Goal: Task Accomplishment & Management: Complete application form

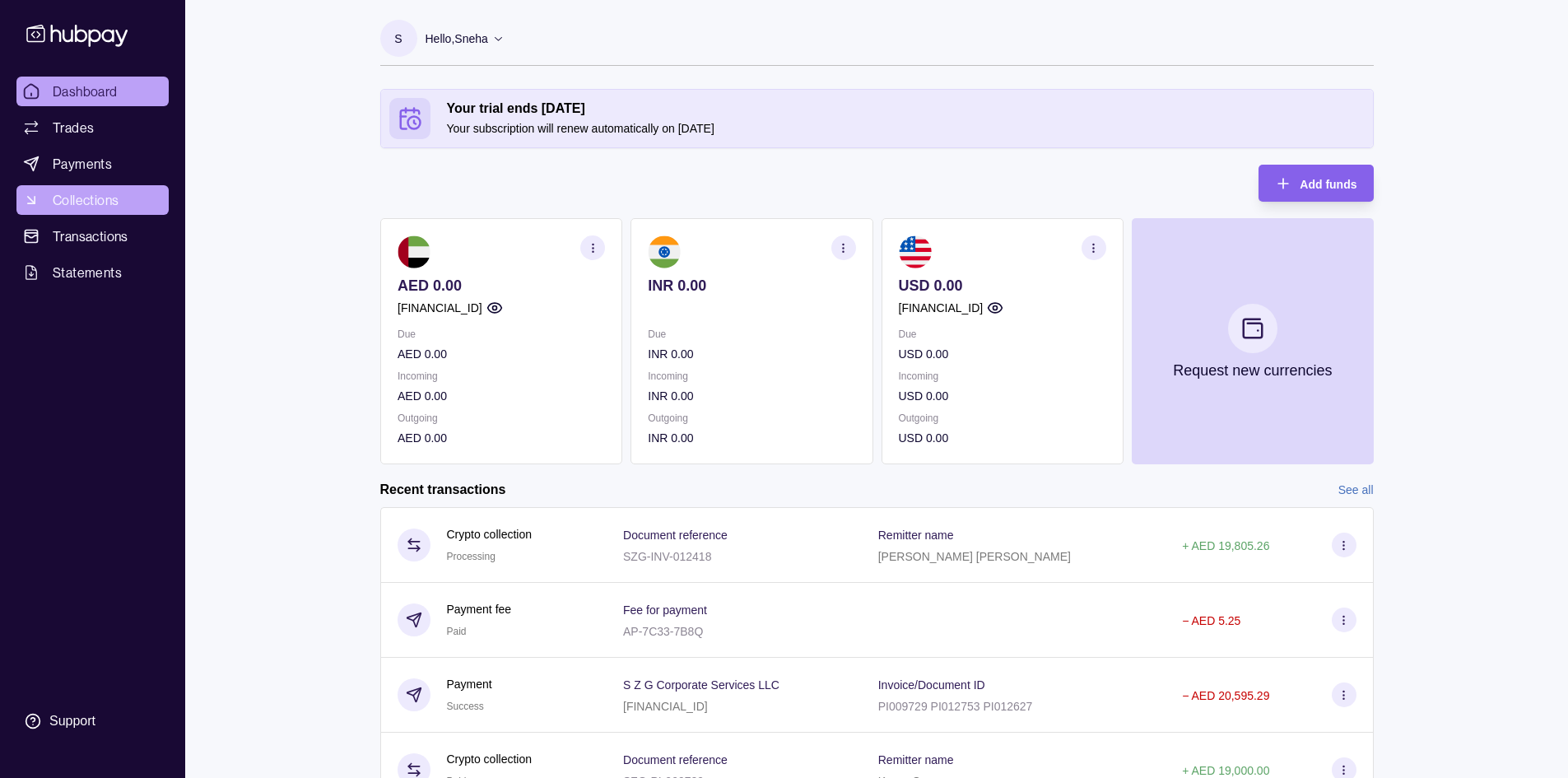
click at [87, 212] on link "Collections" at bounding box center [93, 200] width 152 height 30
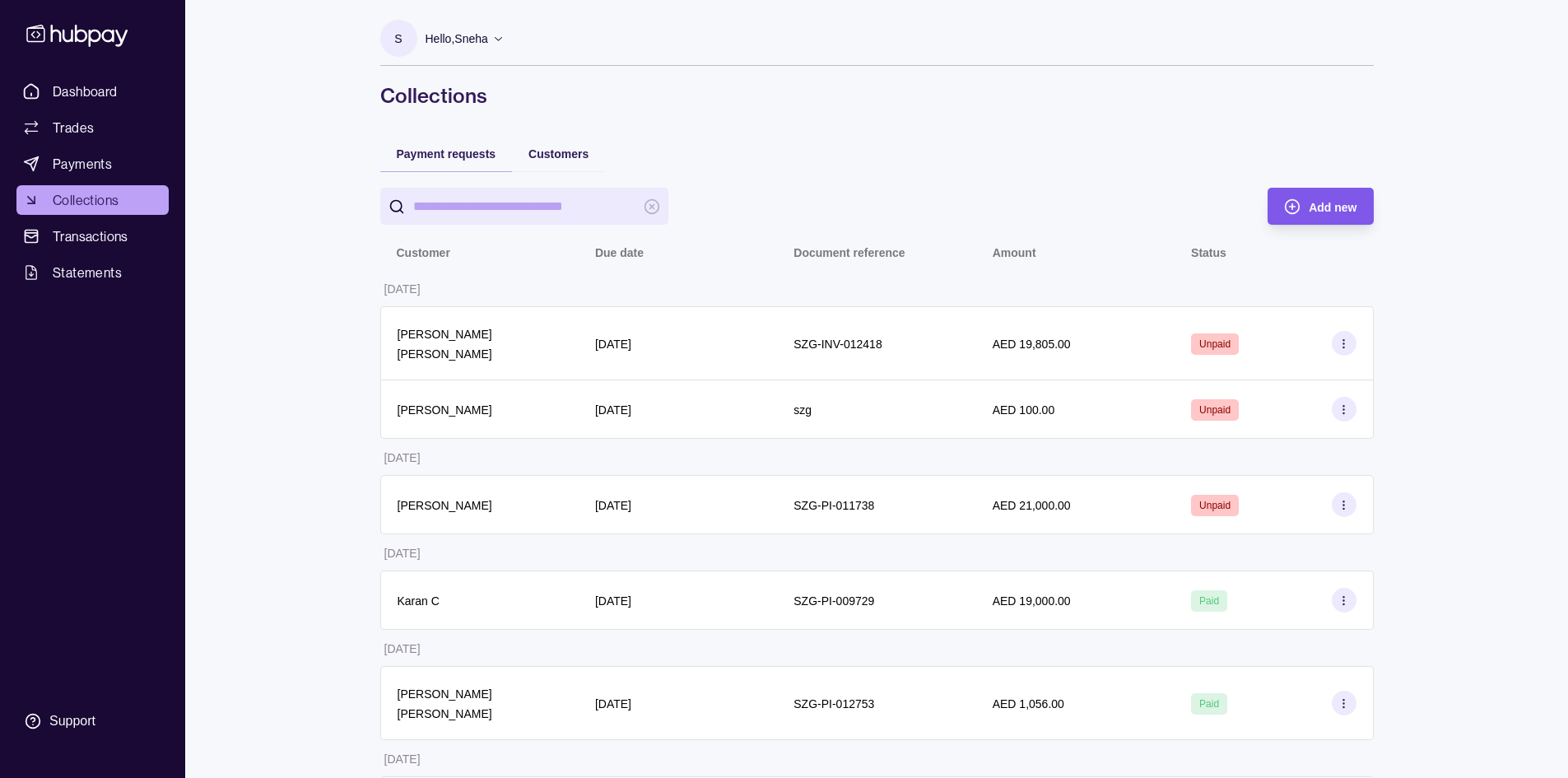
click at [788, 212] on span "Add new" at bounding box center [1333, 207] width 48 height 13
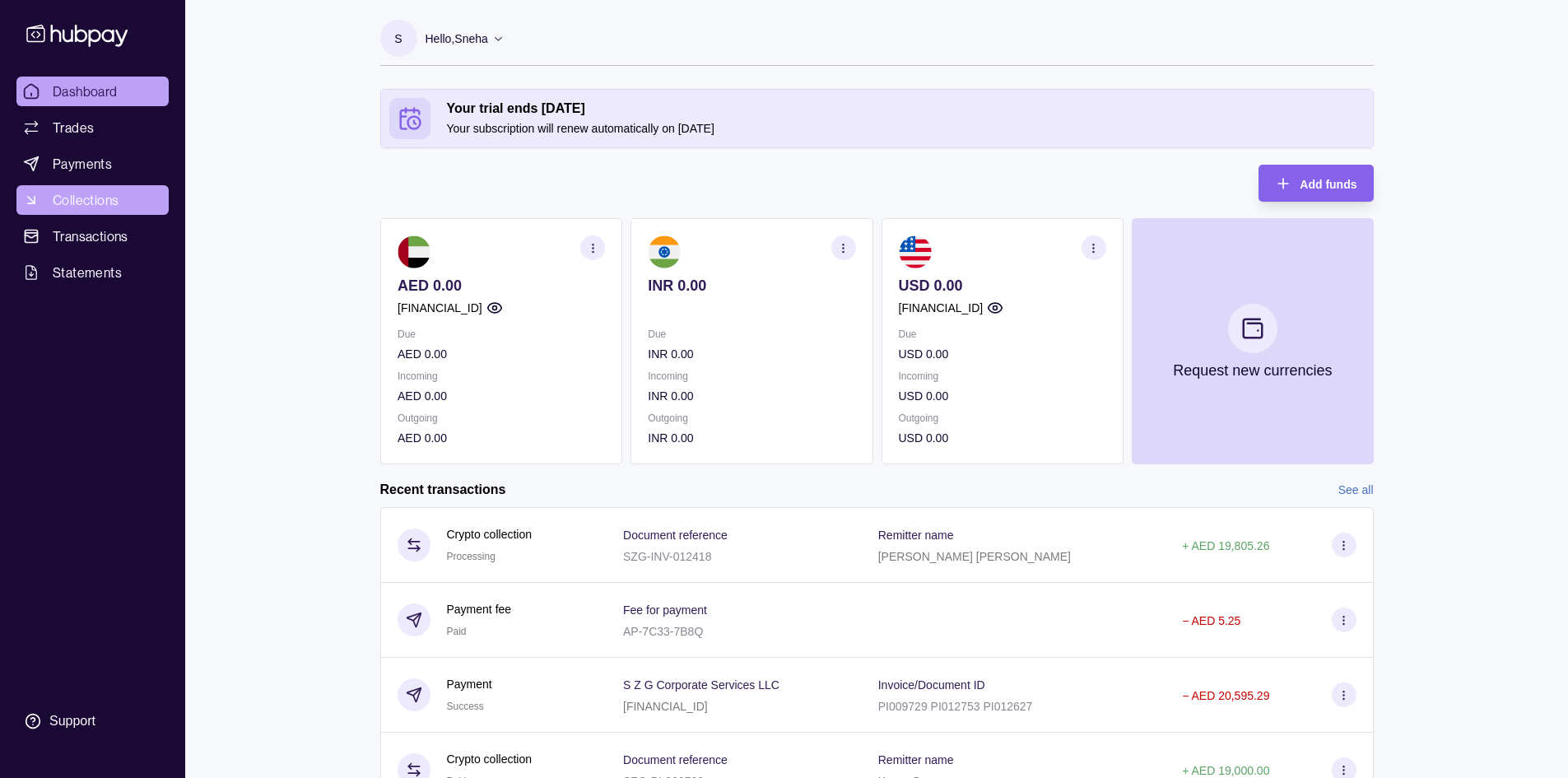
click at [93, 201] on span "Collections" at bounding box center [86, 200] width 66 height 20
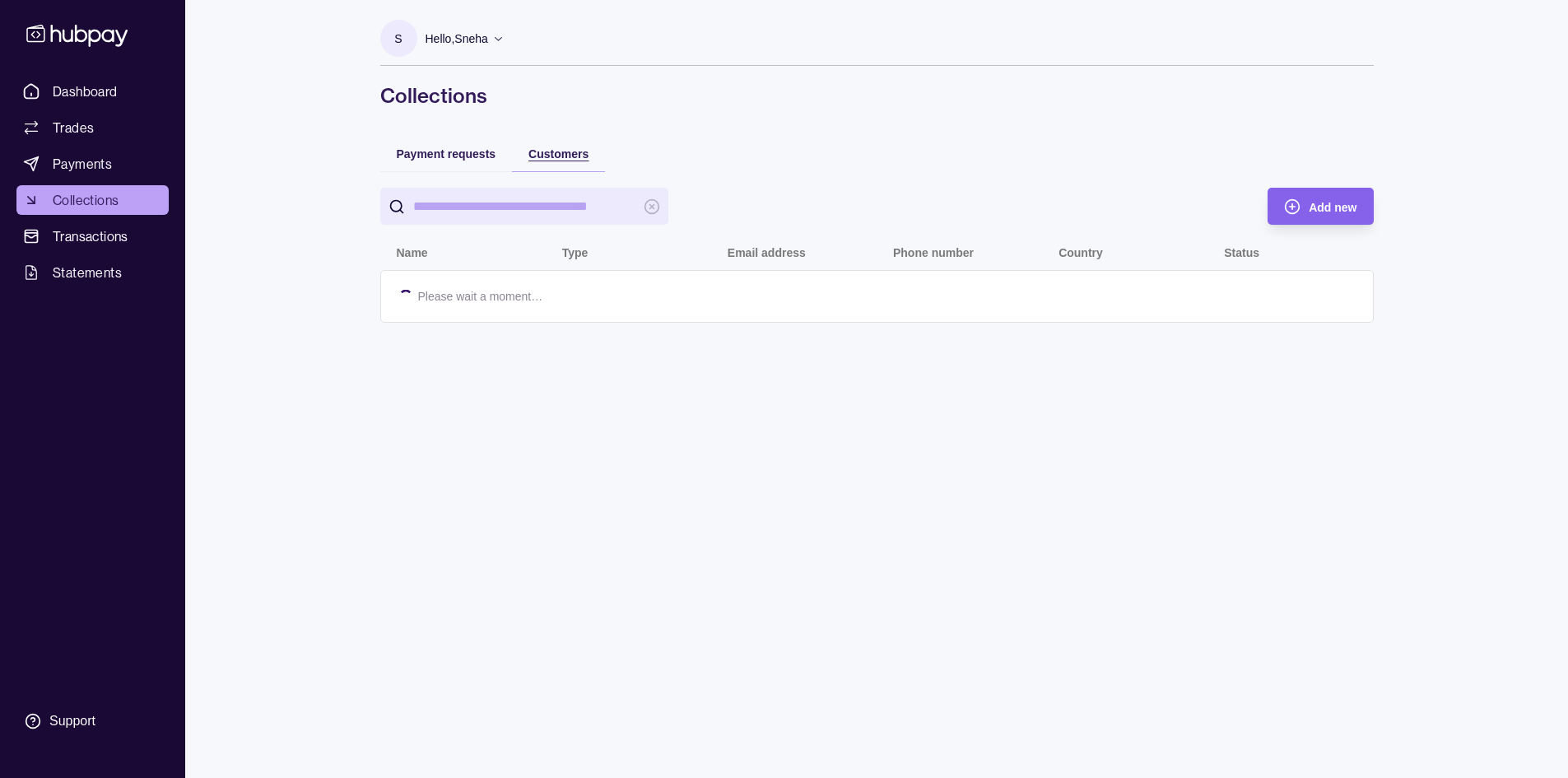
click at [534, 157] on div "Customers" at bounding box center [546, 153] width 85 height 20
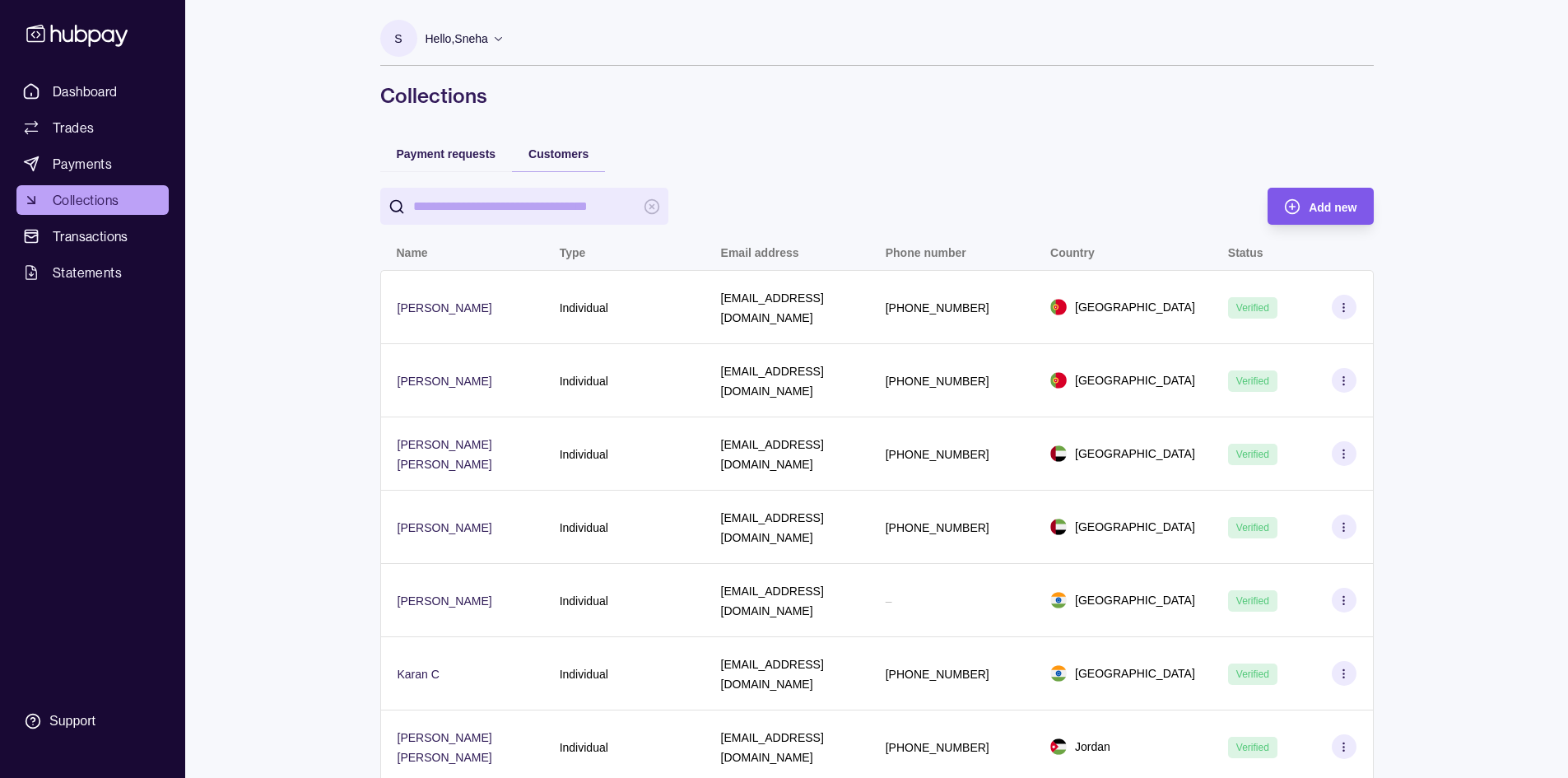
click at [788, 201] on span "Add new" at bounding box center [1333, 207] width 48 height 13
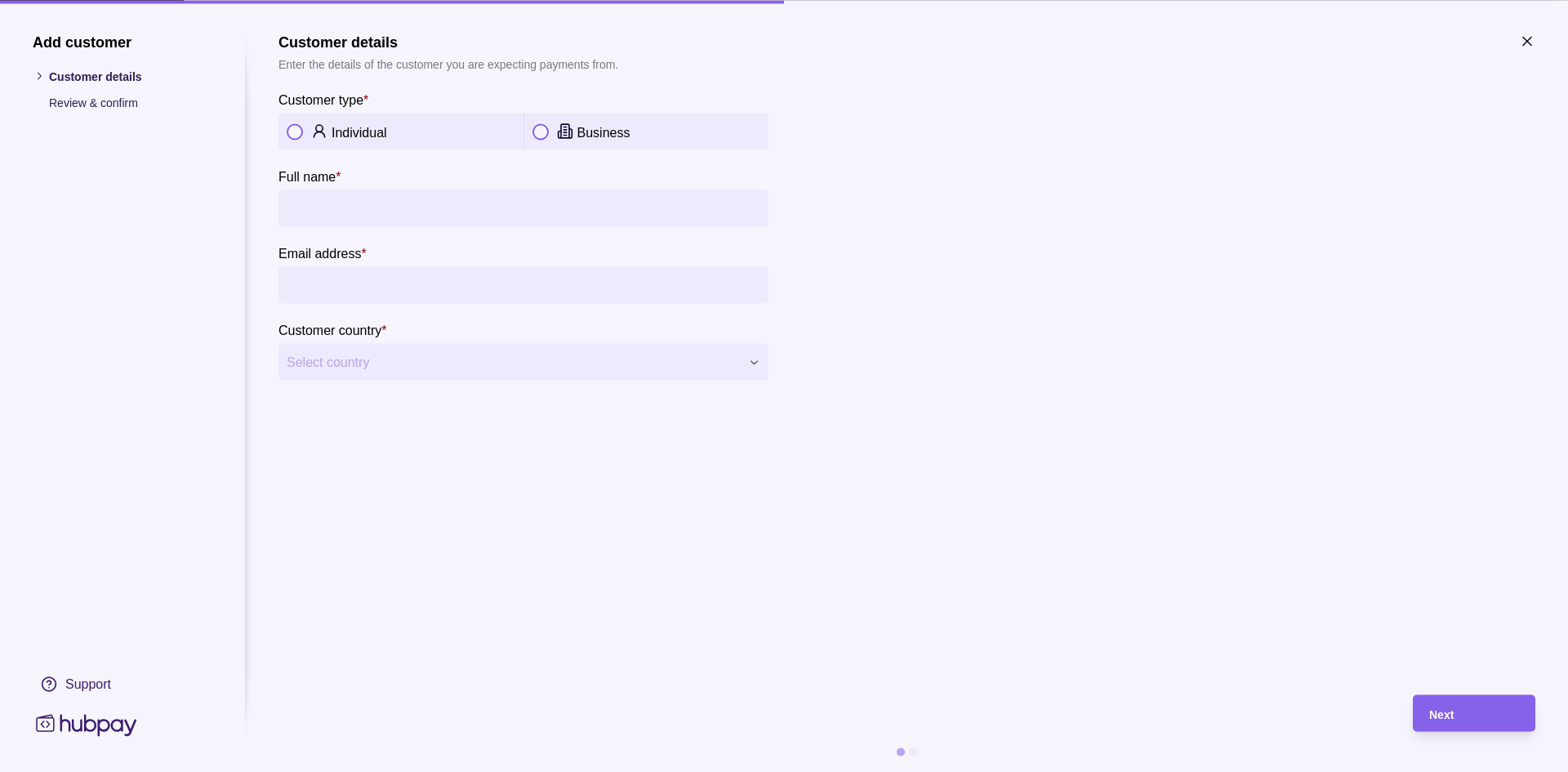
click at [350, 126] on p "Individual" at bounding box center [359, 132] width 55 height 14
click at [368, 215] on input "Full name *" at bounding box center [523, 208] width 473 height 36
type input "**********"
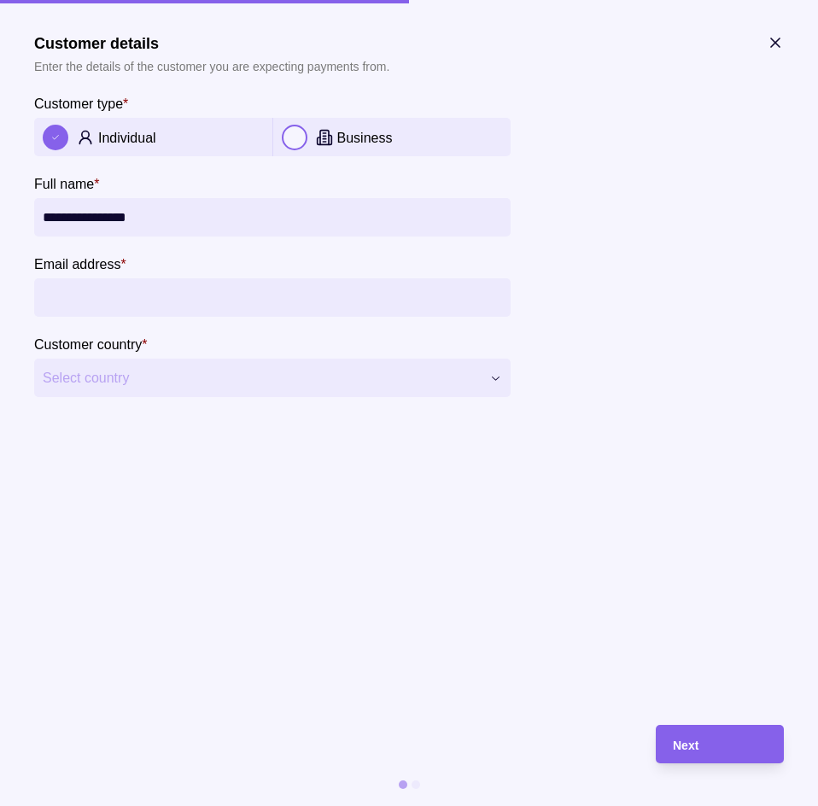
click at [107, 295] on input "Email address *" at bounding box center [273, 297] width 460 height 38
type input "**********"
click at [132, 376] on span "Select country" at bounding box center [262, 378] width 438 height 21
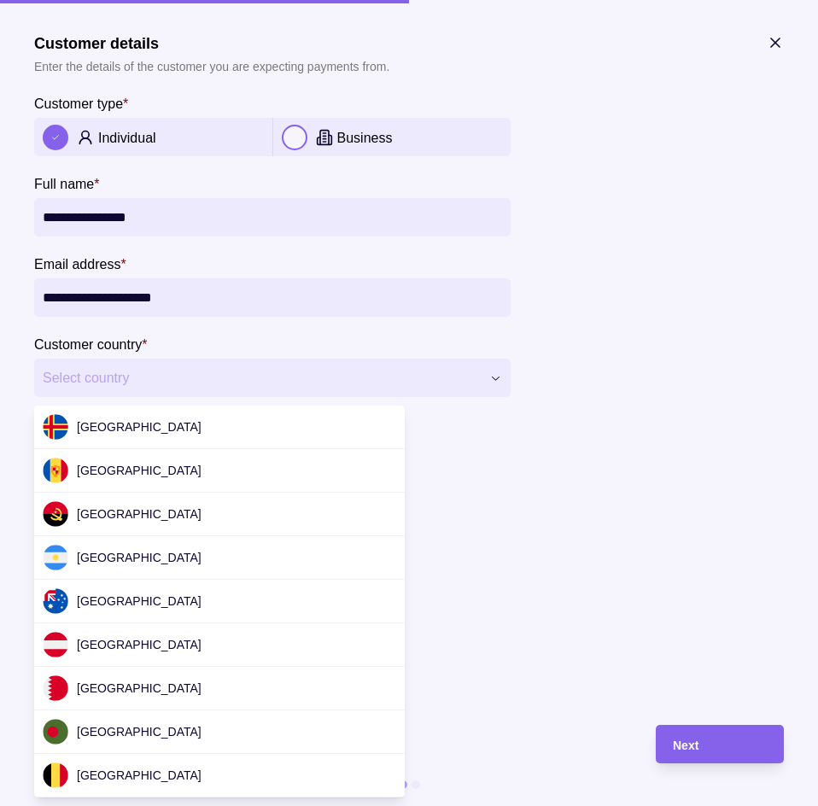
scroll to position [5184, 0]
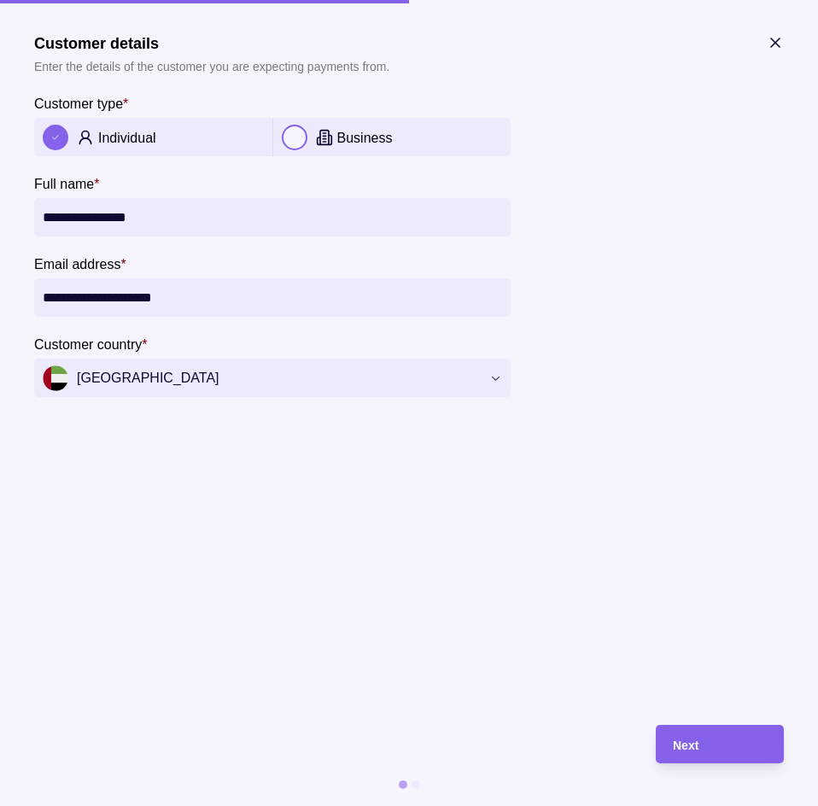
click at [684, 718] on section "**********" at bounding box center [409, 420] width 750 height 772
click at [696, 728] on div "Next" at bounding box center [708, 744] width 120 height 38
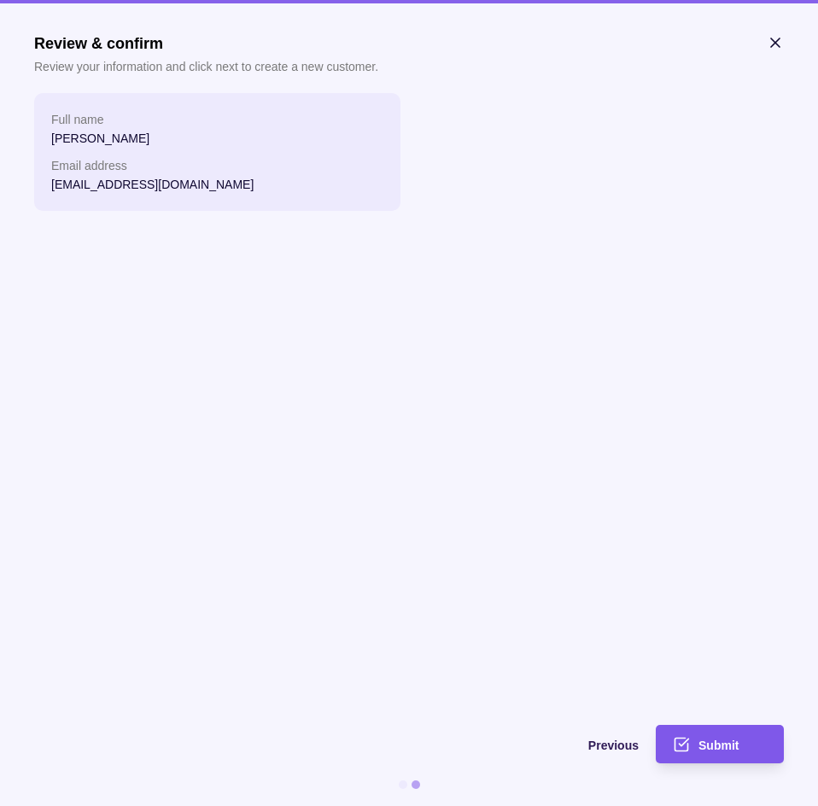
click at [736, 741] on span "Submit" at bounding box center [719, 746] width 40 height 14
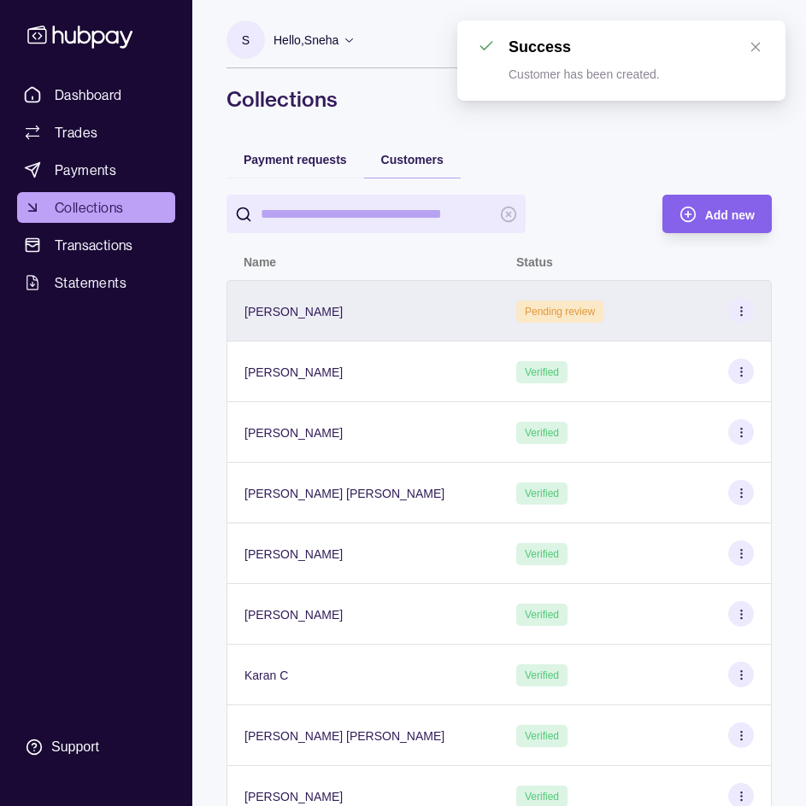
click at [740, 305] on icon at bounding box center [741, 311] width 13 height 13
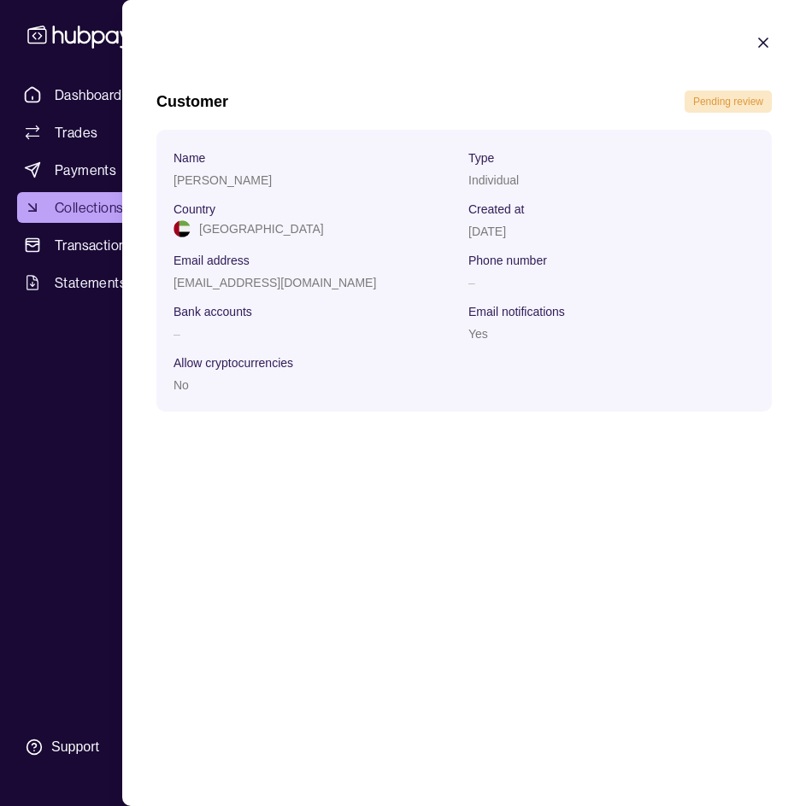
click at [767, 44] on icon "button" at bounding box center [762, 42] width 17 height 17
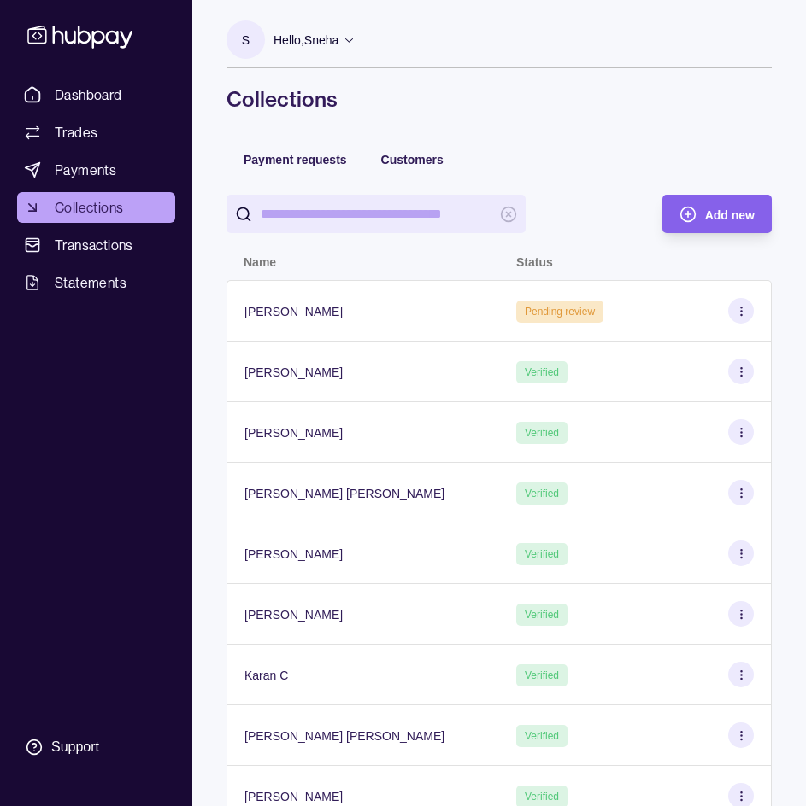
click at [351, 227] on input "search" at bounding box center [376, 214] width 231 height 38
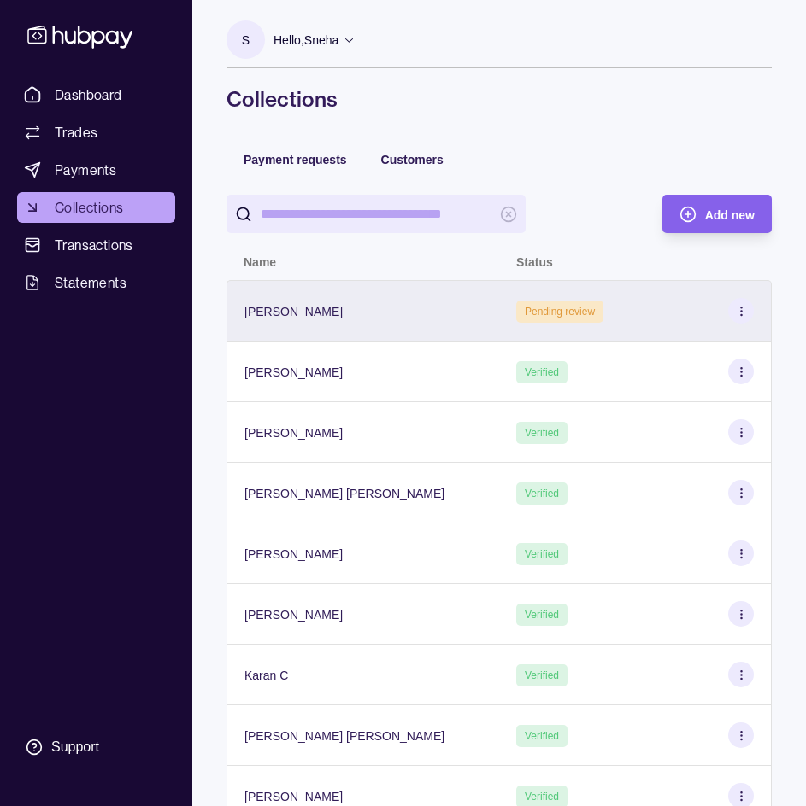
click at [268, 314] on p "[PERSON_NAME]" at bounding box center [293, 312] width 98 height 14
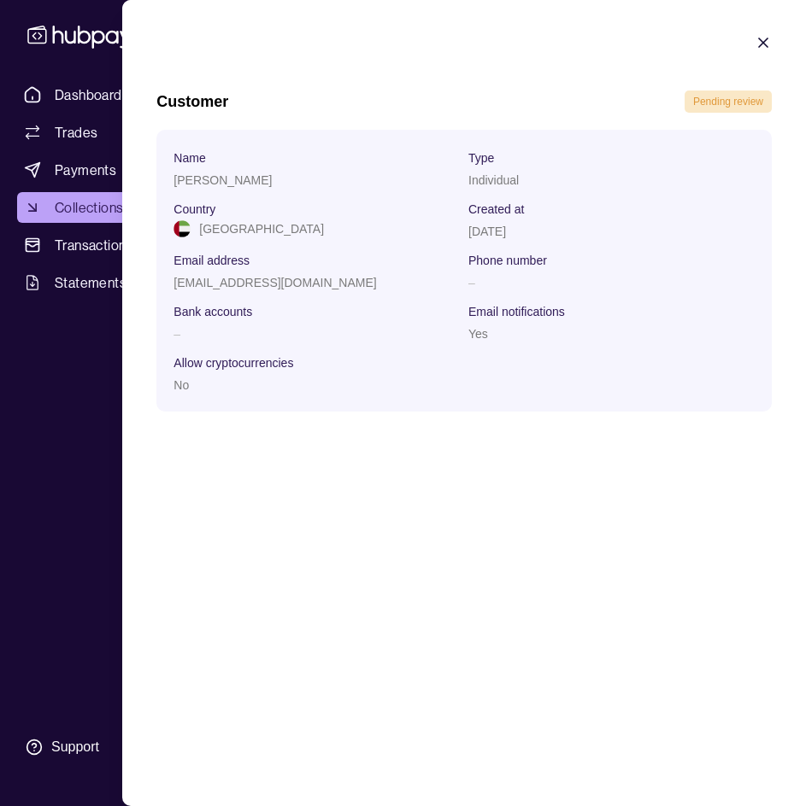
click at [764, 42] on icon "button" at bounding box center [763, 42] width 9 height 9
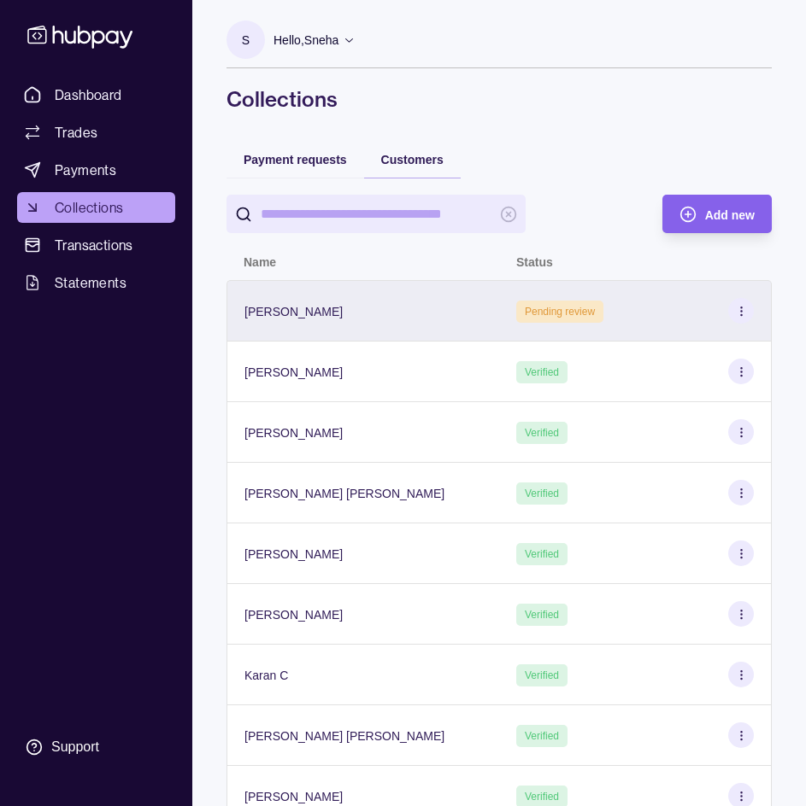
click at [738, 303] on section at bounding box center [741, 311] width 26 height 26
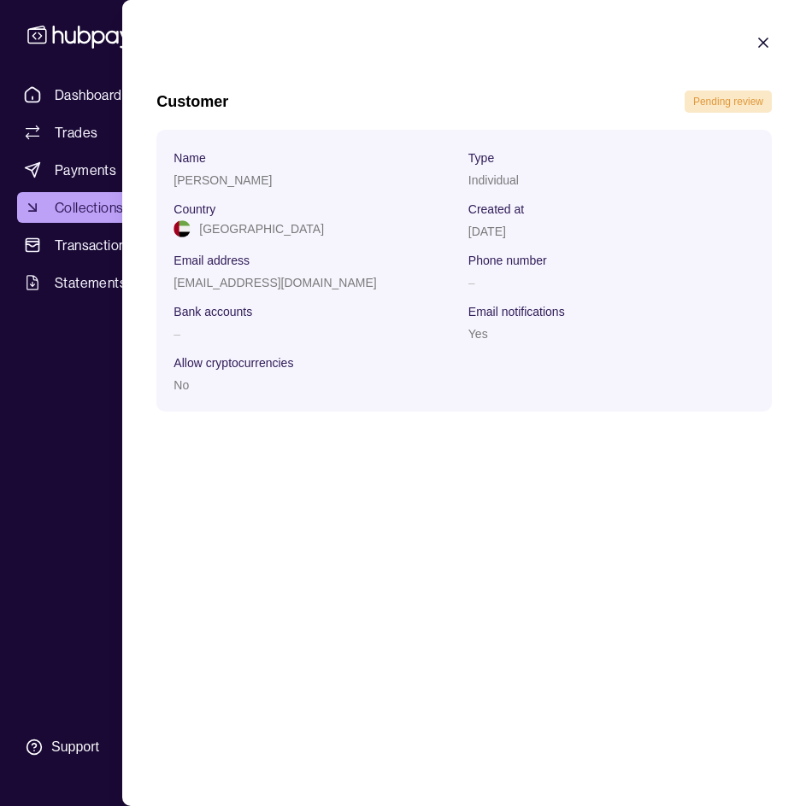
click at [770, 40] on icon "button" at bounding box center [762, 42] width 17 height 17
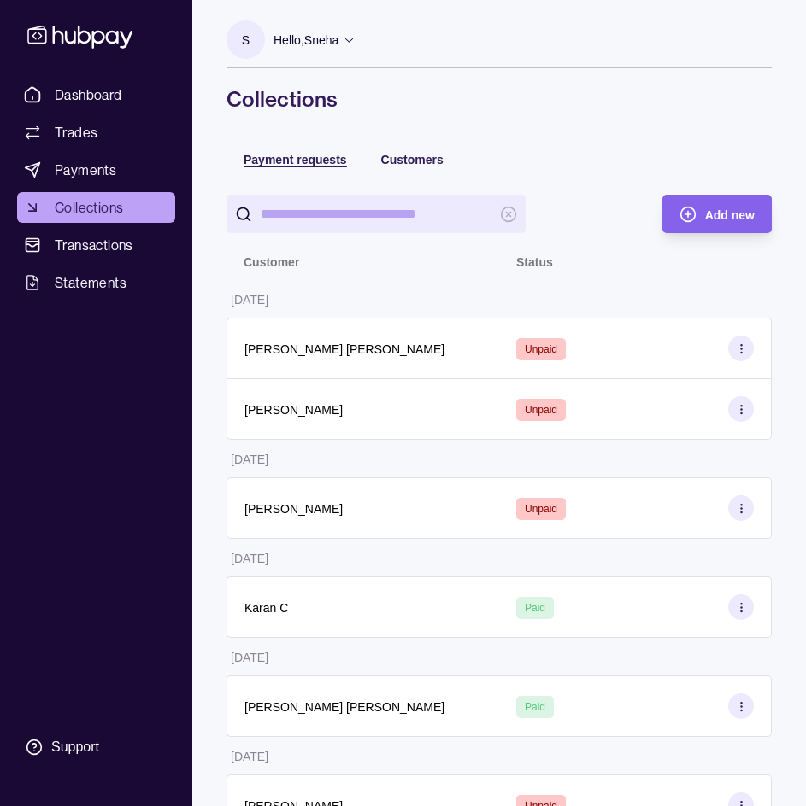
click at [314, 161] on span "Payment requests" at bounding box center [294, 160] width 103 height 14
click at [331, 217] on input "search" at bounding box center [376, 214] width 231 height 38
click at [711, 215] on span "Add new" at bounding box center [730, 215] width 50 height 14
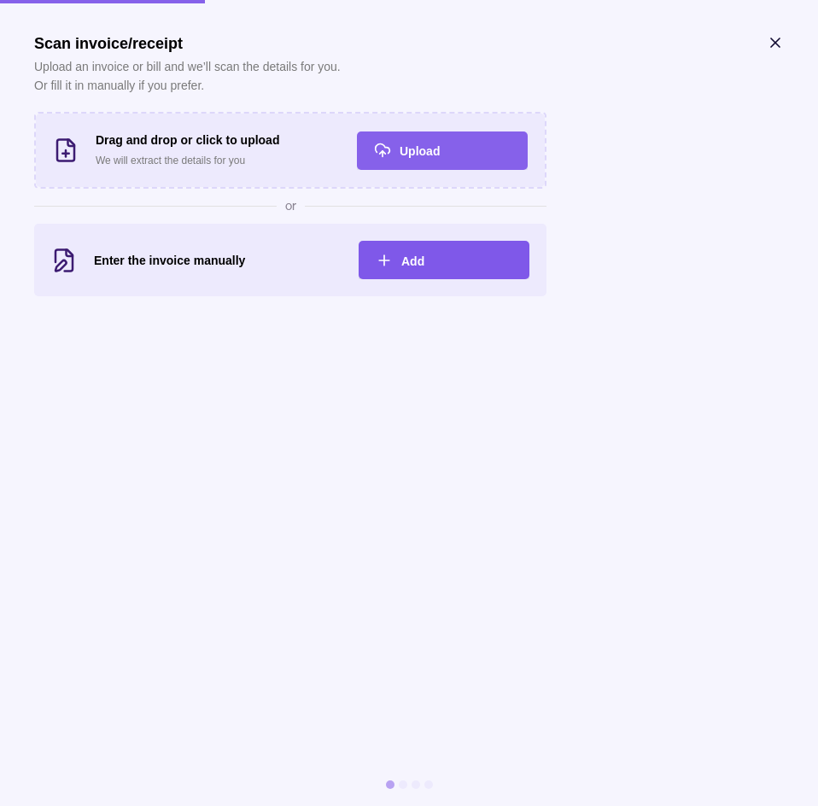
click at [443, 271] on div "Add" at bounding box center [431, 260] width 162 height 38
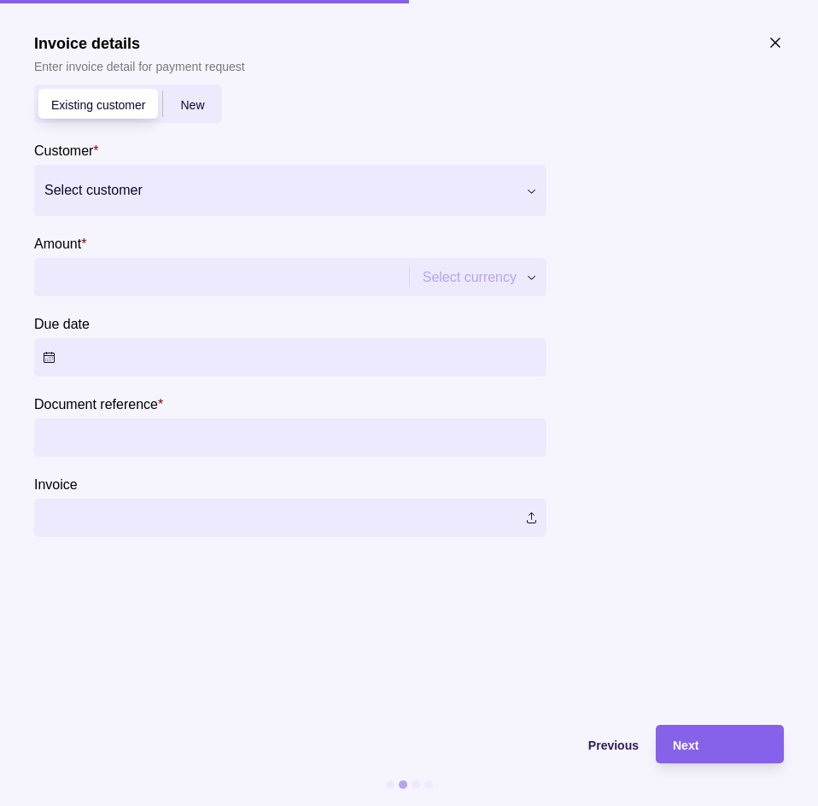
click at [195, 202] on div "Select customer" at bounding box center [275, 190] width 483 height 27
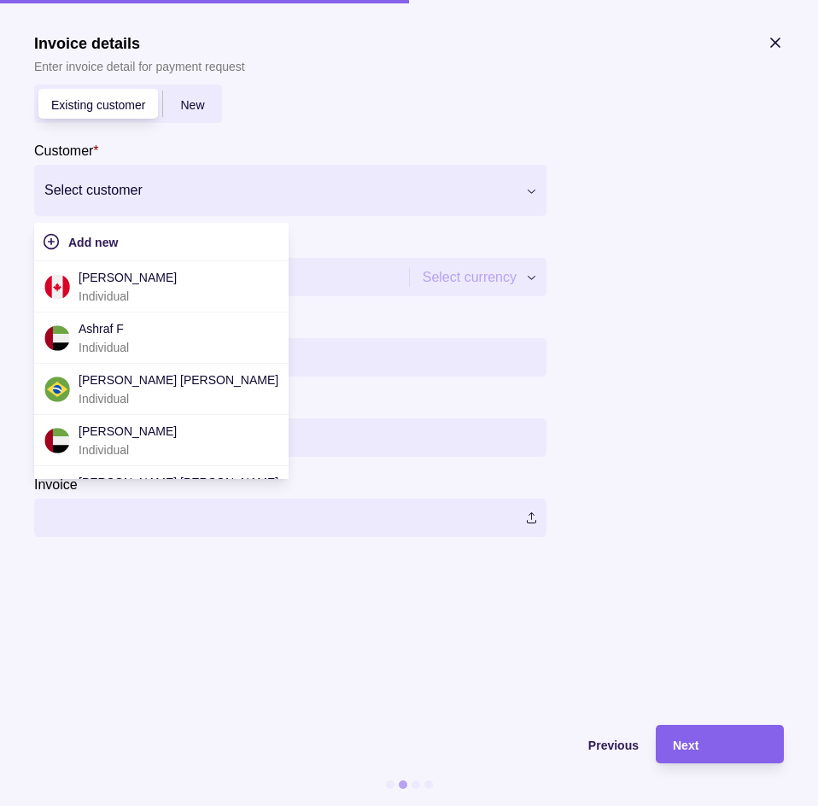
click at [641, 302] on section "Invoice details Enter invoice detail for payment request Existing customer New …" at bounding box center [409, 311] width 750 height 554
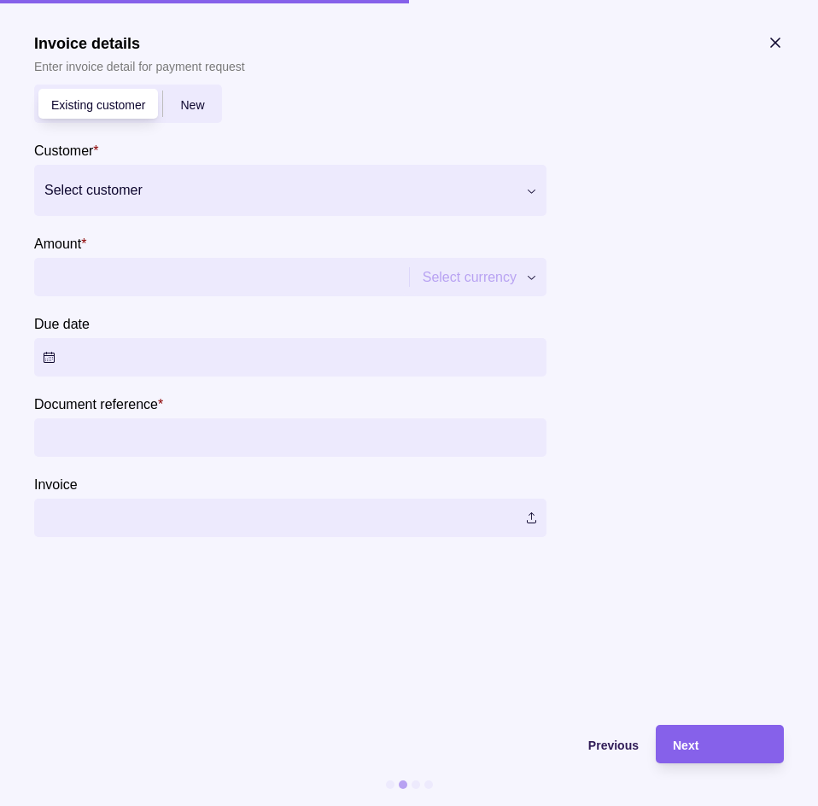
click at [194, 273] on input "Amount *" at bounding box center [220, 277] width 354 height 38
click at [221, 193] on div at bounding box center [279, 191] width 471 height 24
click at [758, 408] on section "Invoice details Enter invoice detail for payment request Existing customer New …" at bounding box center [409, 311] width 750 height 554
click at [198, 98] on span "New" at bounding box center [192, 105] width 24 height 14
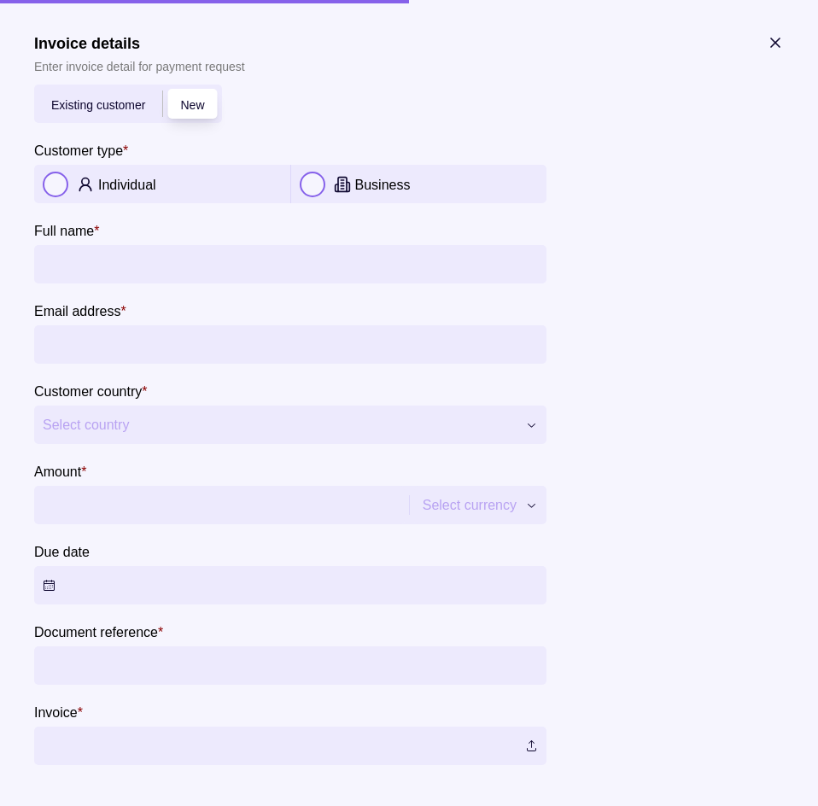
click at [62, 179] on button "button" at bounding box center [56, 185] width 26 height 26
click at [103, 258] on input "Full name *" at bounding box center [290, 264] width 495 height 38
type input "**********"
click at [151, 336] on input "Email address *" at bounding box center [290, 344] width 495 height 38
type input "**********"
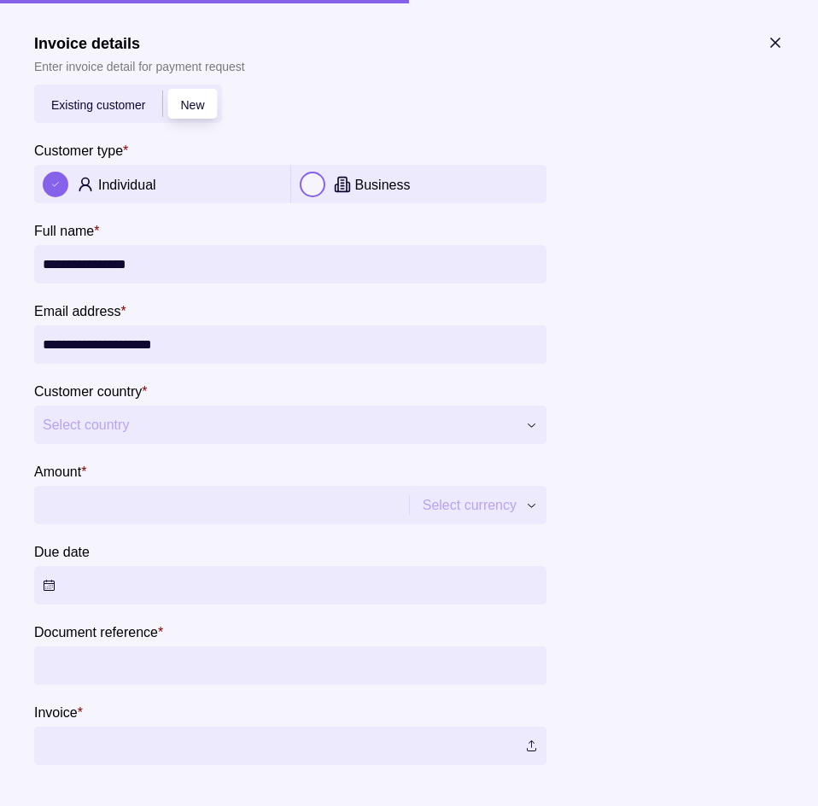
click at [135, 429] on span "Select country" at bounding box center [280, 425] width 474 height 21
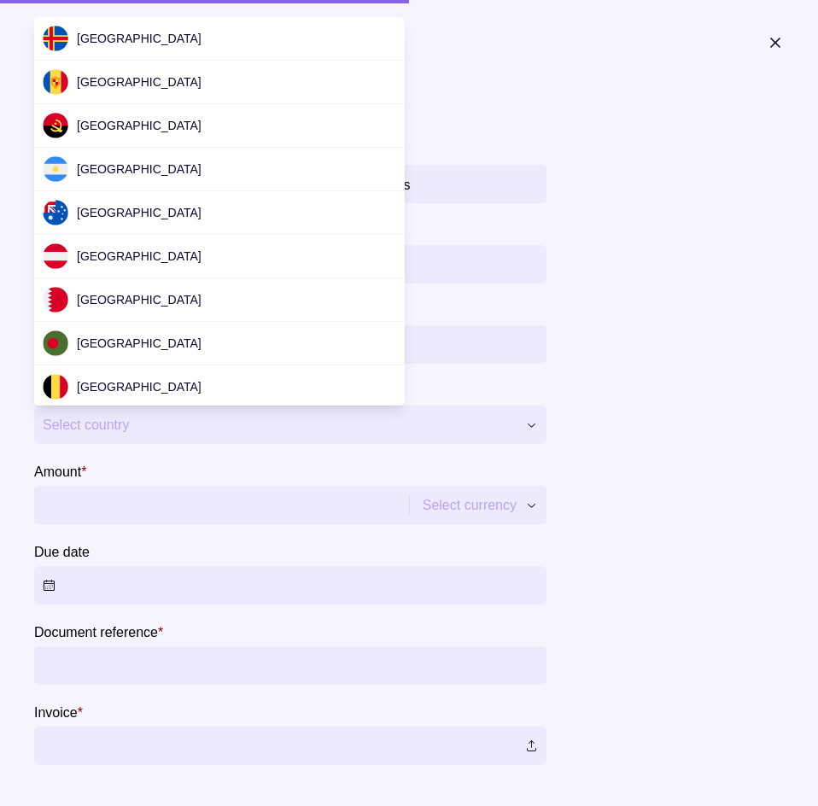
scroll to position [5186, 0]
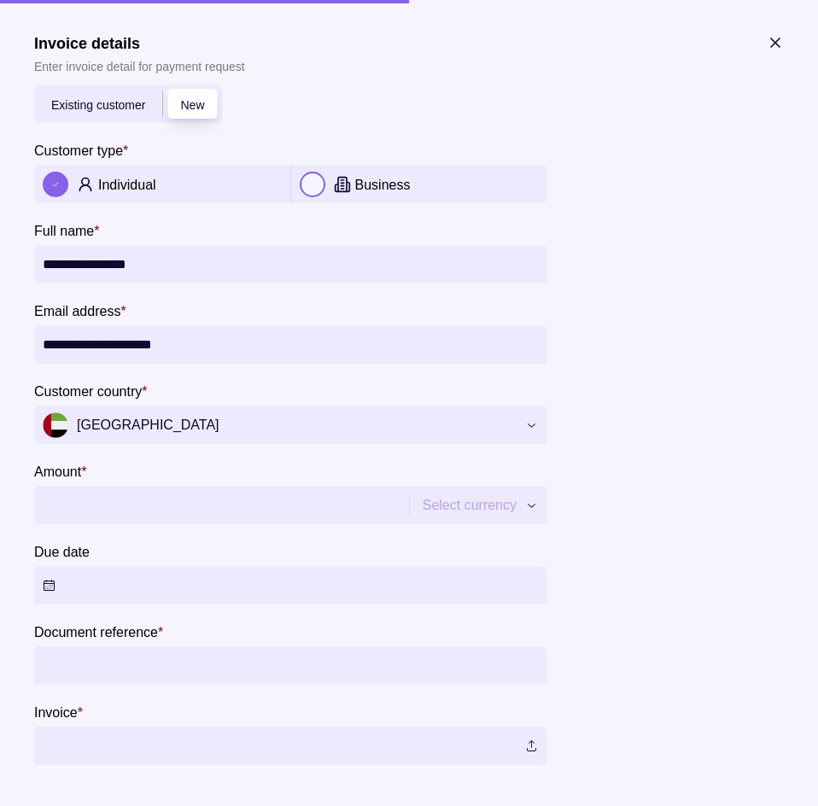
click at [126, 493] on input "Amount *" at bounding box center [220, 505] width 354 height 38
type input "********"
click at [228, 584] on button "Due date" at bounding box center [290, 585] width 513 height 38
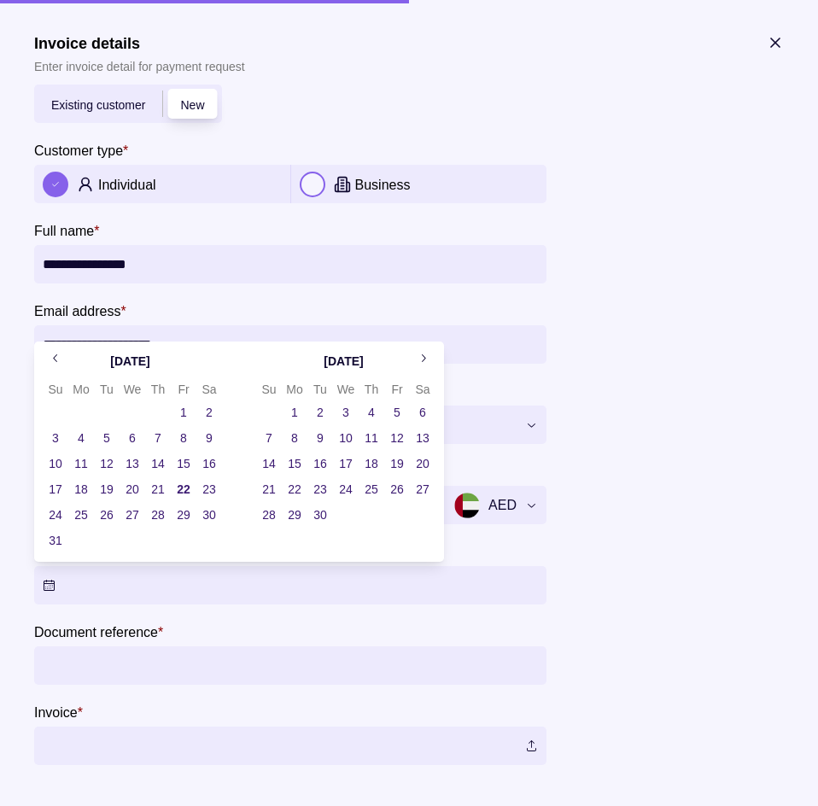
click at [185, 489] on button "22" at bounding box center [184, 490] width 24 height 24
click at [216, 489] on button "23" at bounding box center [209, 490] width 24 height 24
click at [209, 661] on input "Document reference *" at bounding box center [290, 666] width 495 height 38
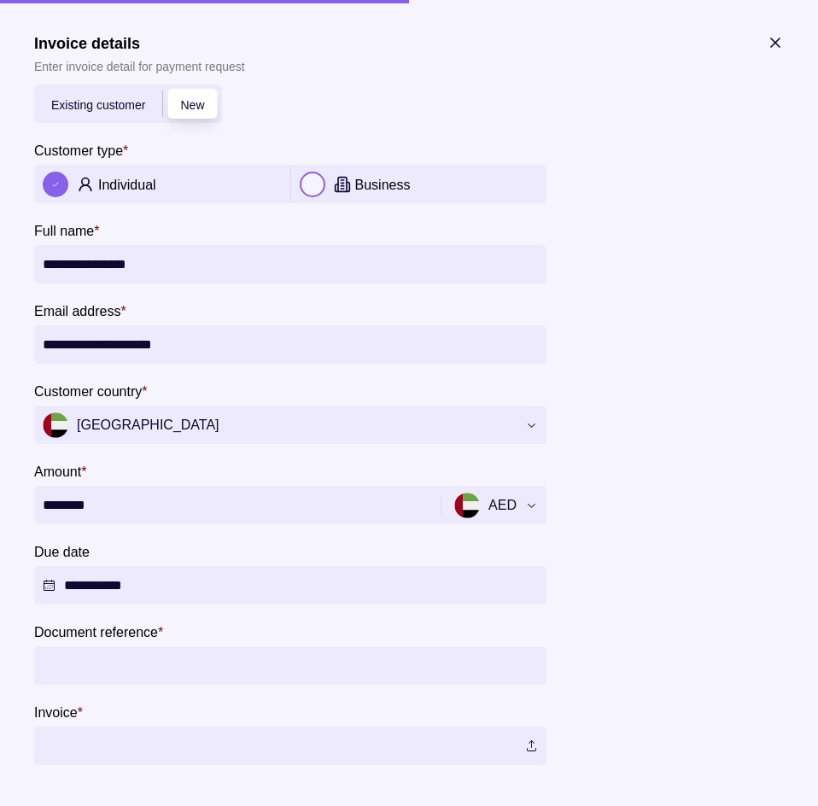
scroll to position [121, 0]
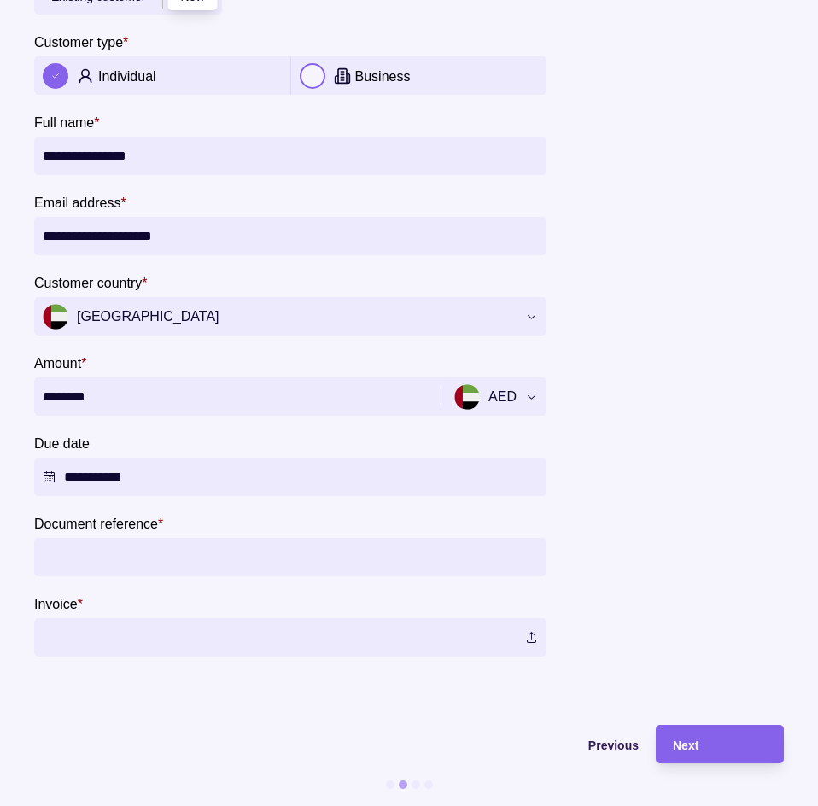
click at [139, 538] on input "Document reference *" at bounding box center [290, 557] width 495 height 38
type input "*********"
click at [154, 622] on label at bounding box center [290, 637] width 513 height 38
click at [531, 630] on label at bounding box center [290, 637] width 513 height 38
click at [712, 725] on div "Next" at bounding box center [708, 744] width 120 height 38
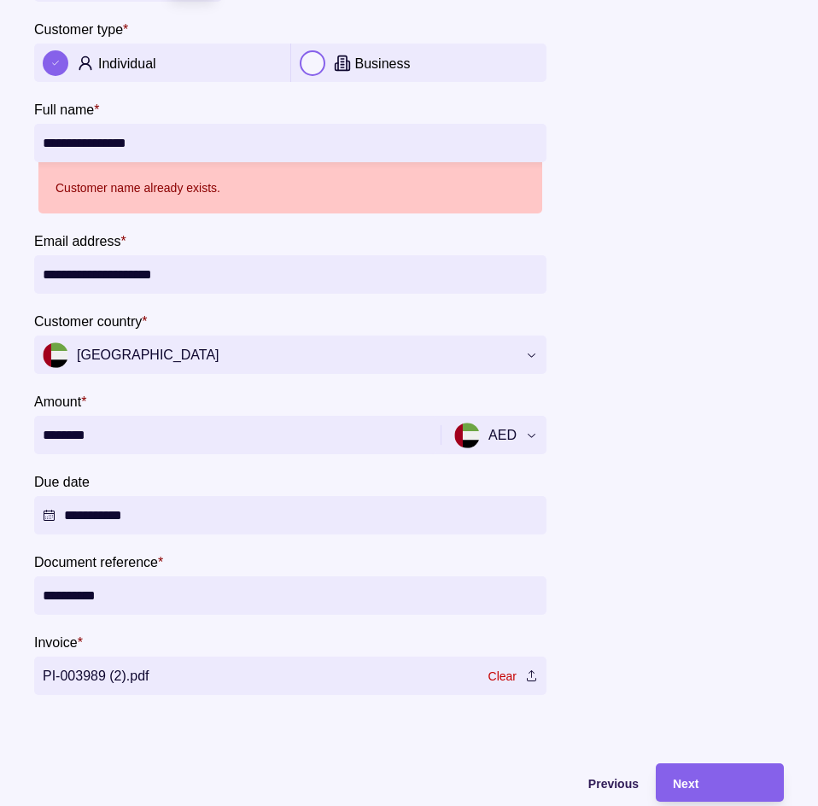
click at [114, 130] on input "**********" at bounding box center [290, 143] width 495 height 38
drag, startPoint x: 117, startPoint y: 141, endPoint x: 219, endPoint y: 145, distance: 101.7
click at [118, 141] on input "**********" at bounding box center [290, 143] width 495 height 38
click at [226, 145] on input "**********" at bounding box center [290, 143] width 495 height 38
click at [293, 187] on div "Customer name already exists." at bounding box center [290, 187] width 504 height 51
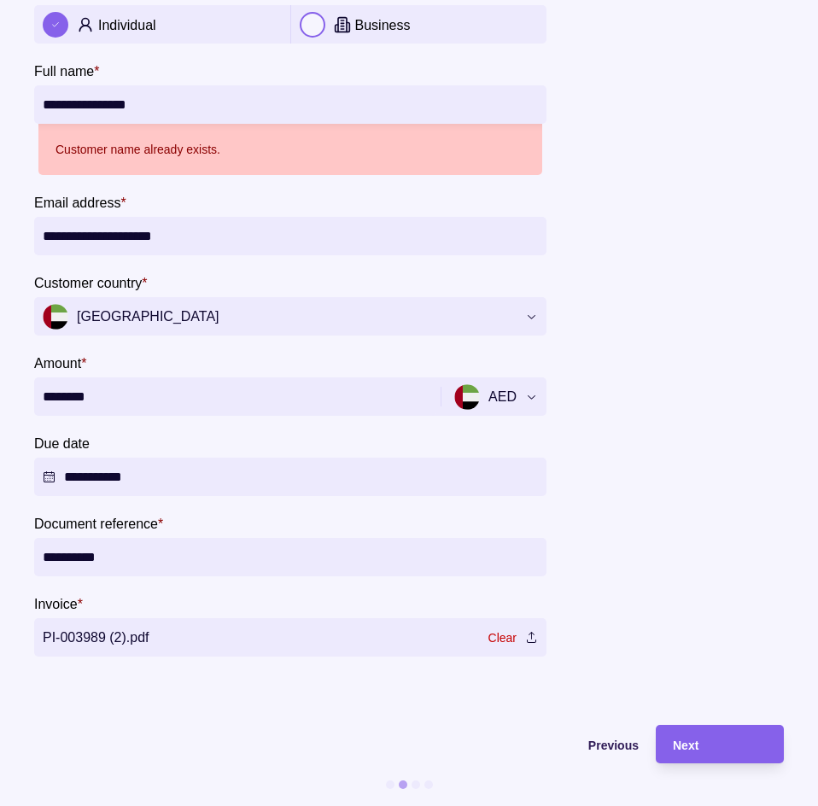
scroll to position [173, 0]
click at [637, 739] on span "Previous" at bounding box center [614, 746] width 50 height 14
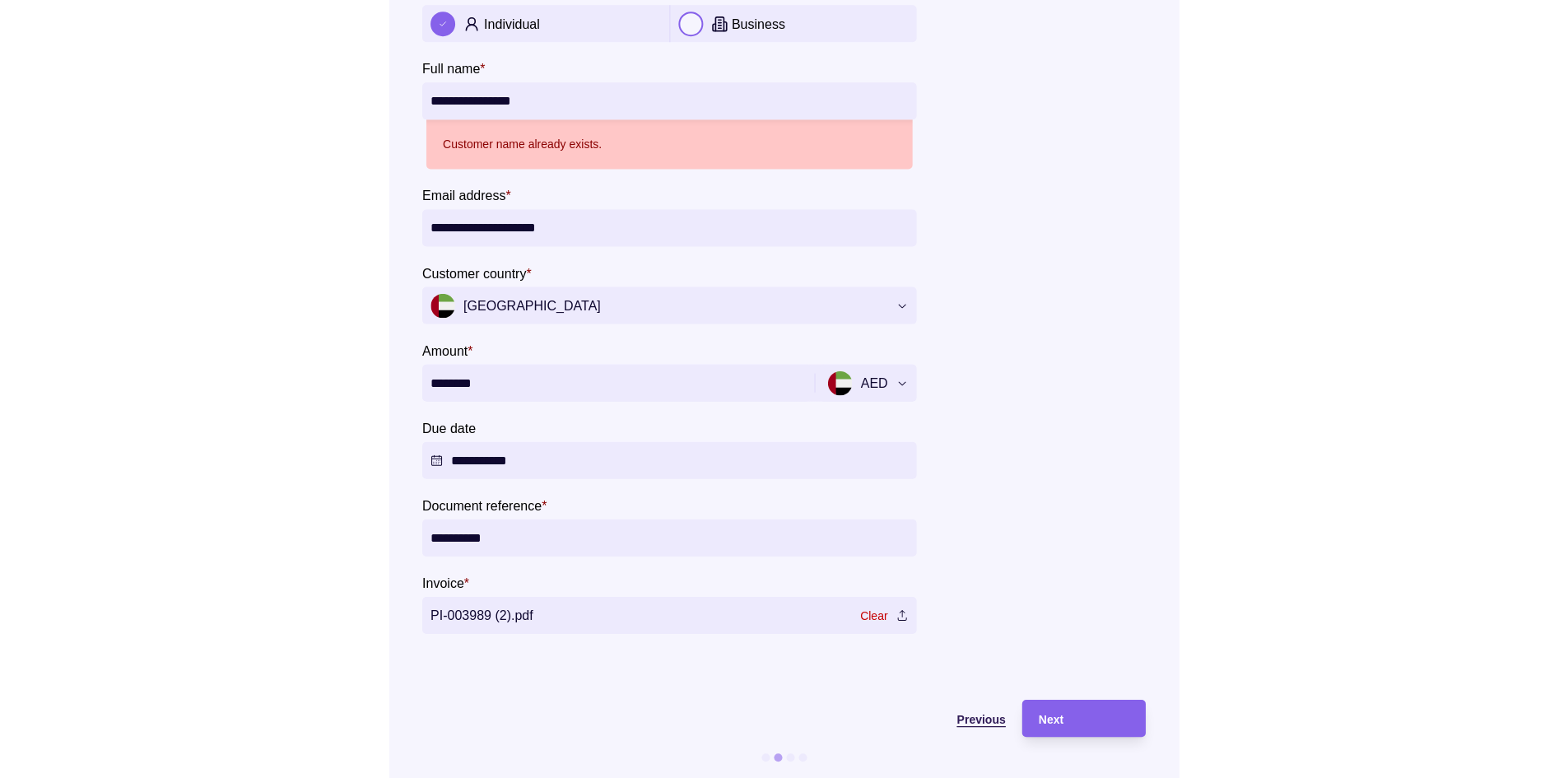
scroll to position [0, 0]
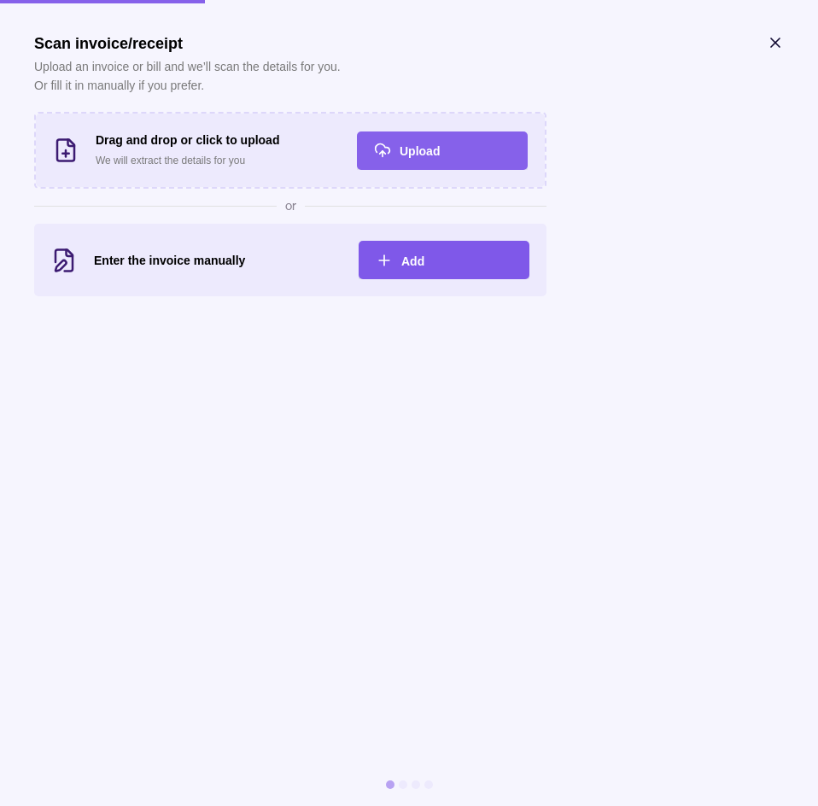
click at [422, 257] on span "Add" at bounding box center [412, 262] width 23 height 14
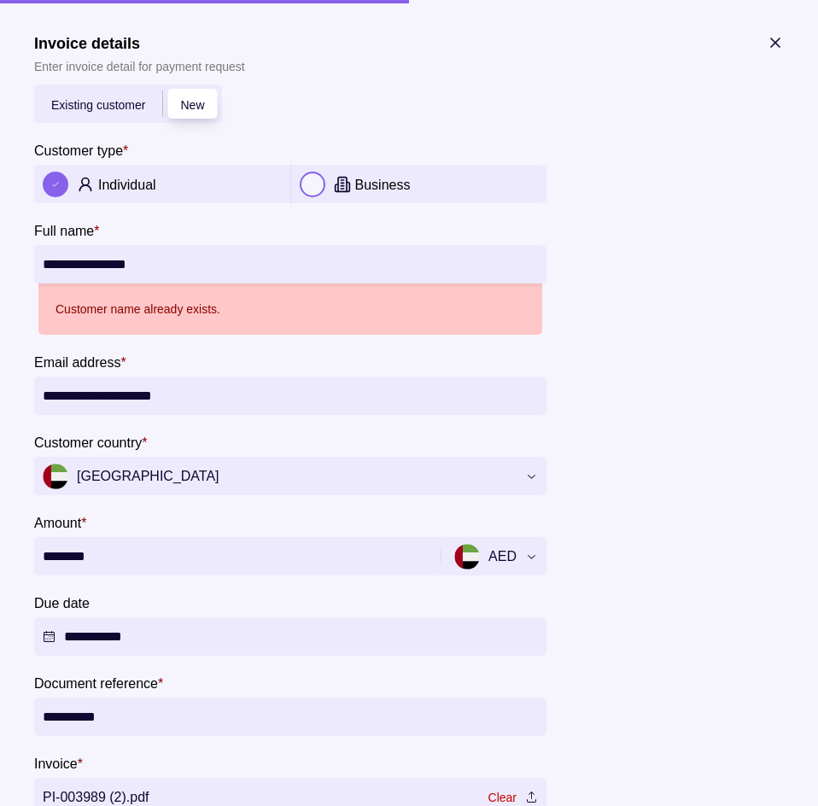
click at [149, 190] on p "Individual" at bounding box center [127, 185] width 58 height 15
click at [108, 108] on span "Existing customer" at bounding box center [98, 105] width 94 height 14
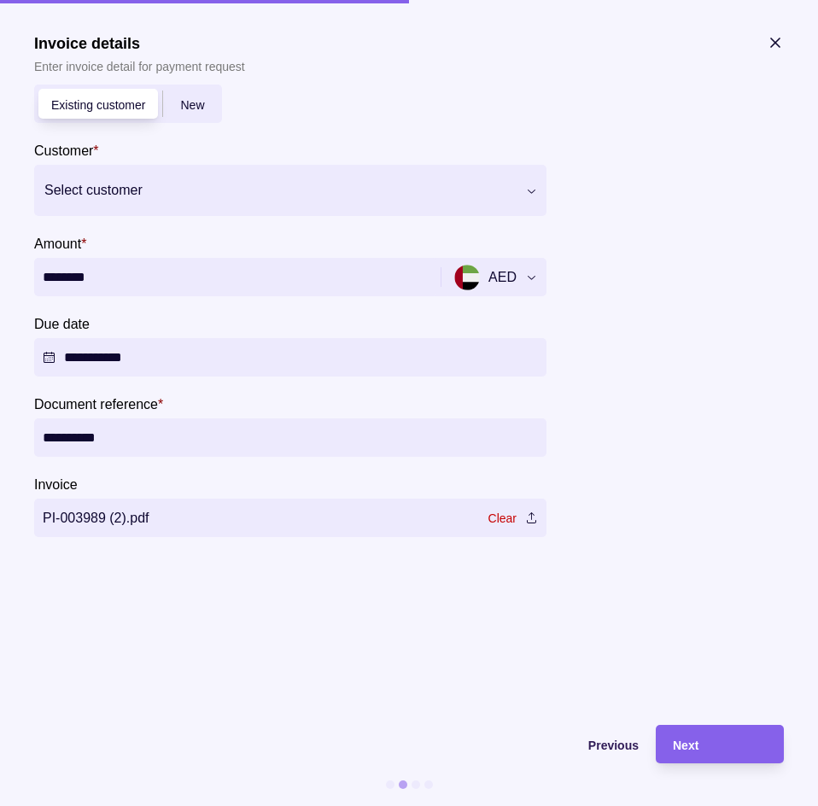
click at [140, 197] on div at bounding box center [279, 191] width 471 height 24
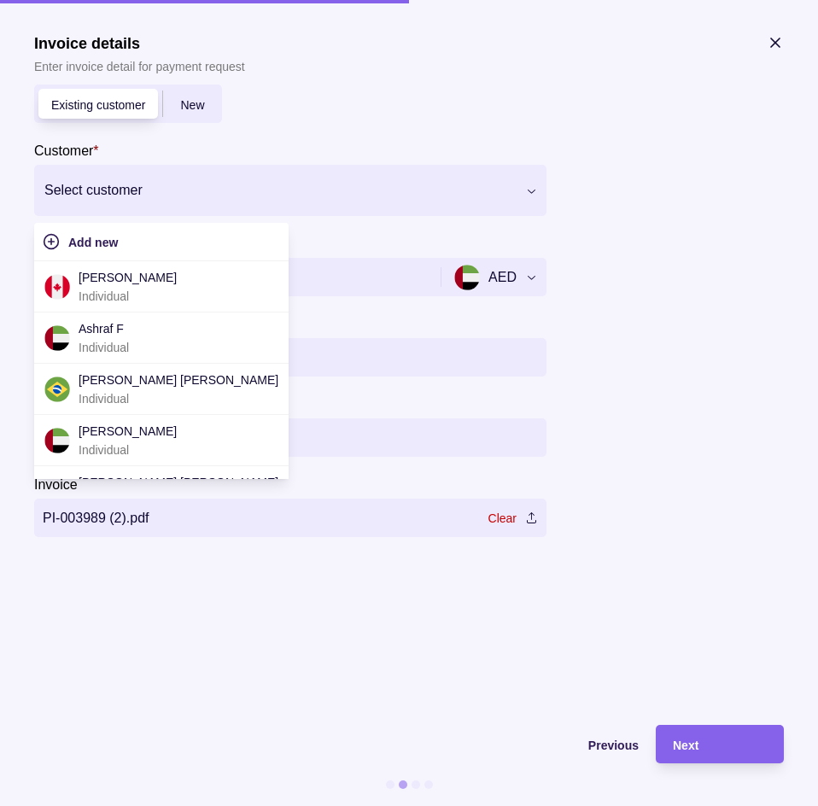
click at [583, 324] on section "**********" at bounding box center [409, 311] width 750 height 554
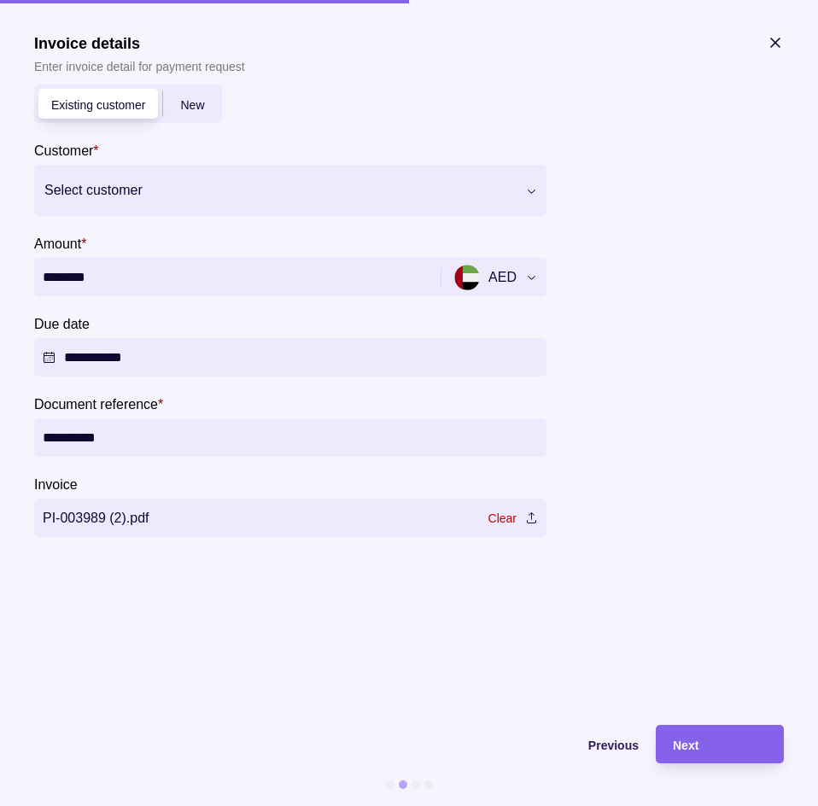
click at [124, 191] on div at bounding box center [279, 191] width 471 height 24
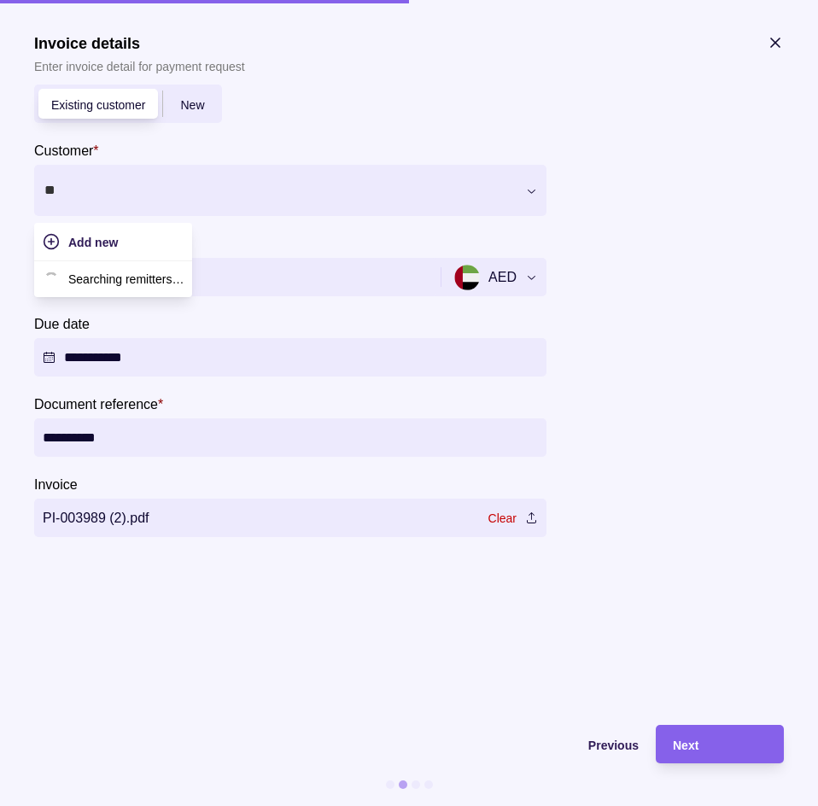
type input "***"
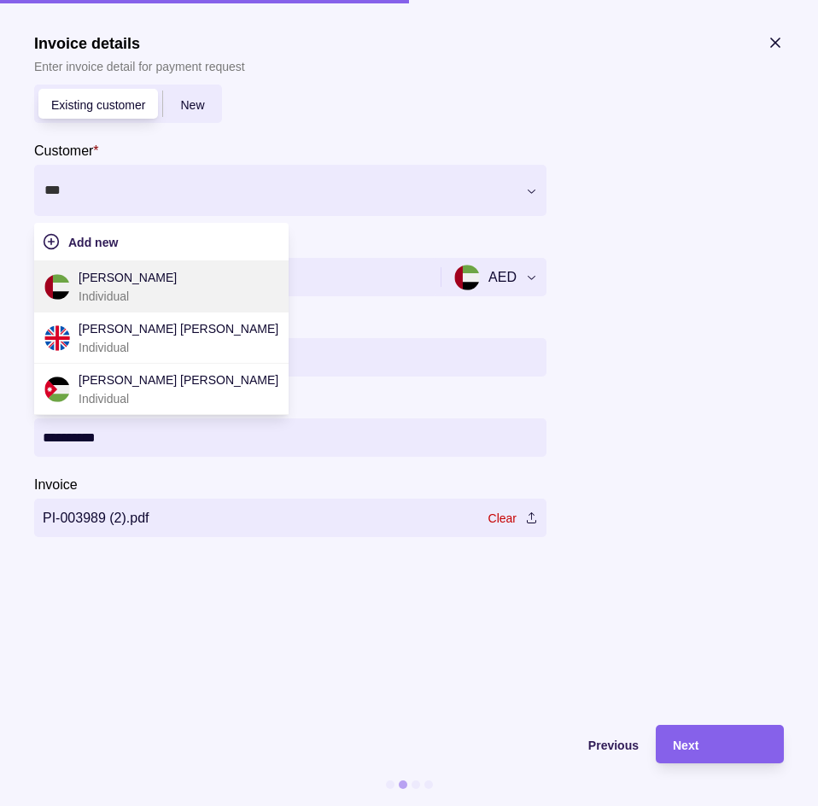
click at [155, 291] on p "Individual" at bounding box center [128, 296] width 98 height 19
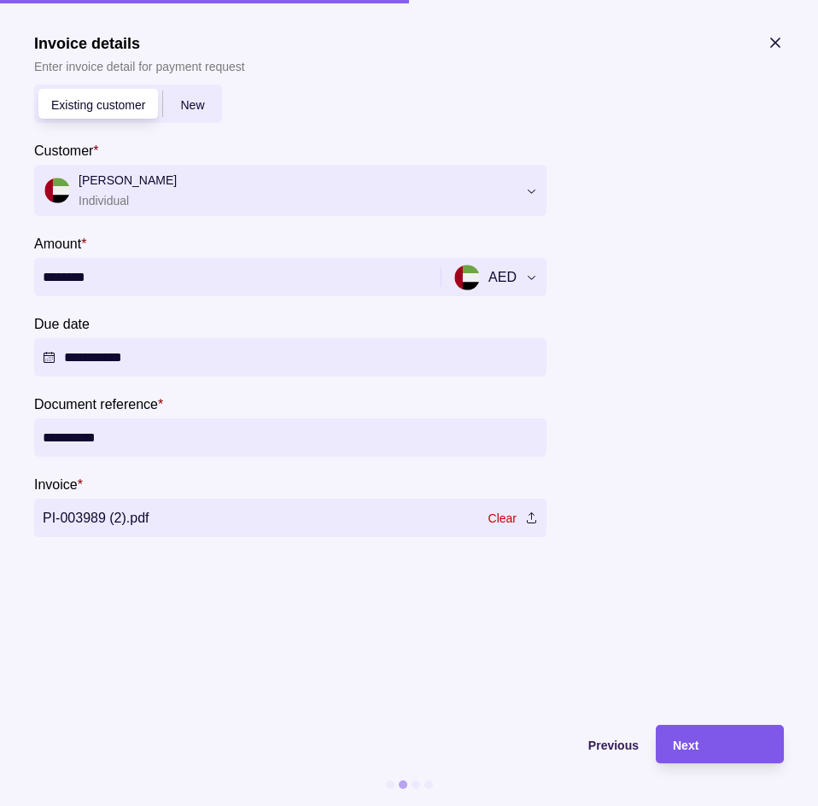
click at [738, 746] on div "Next" at bounding box center [720, 745] width 94 height 21
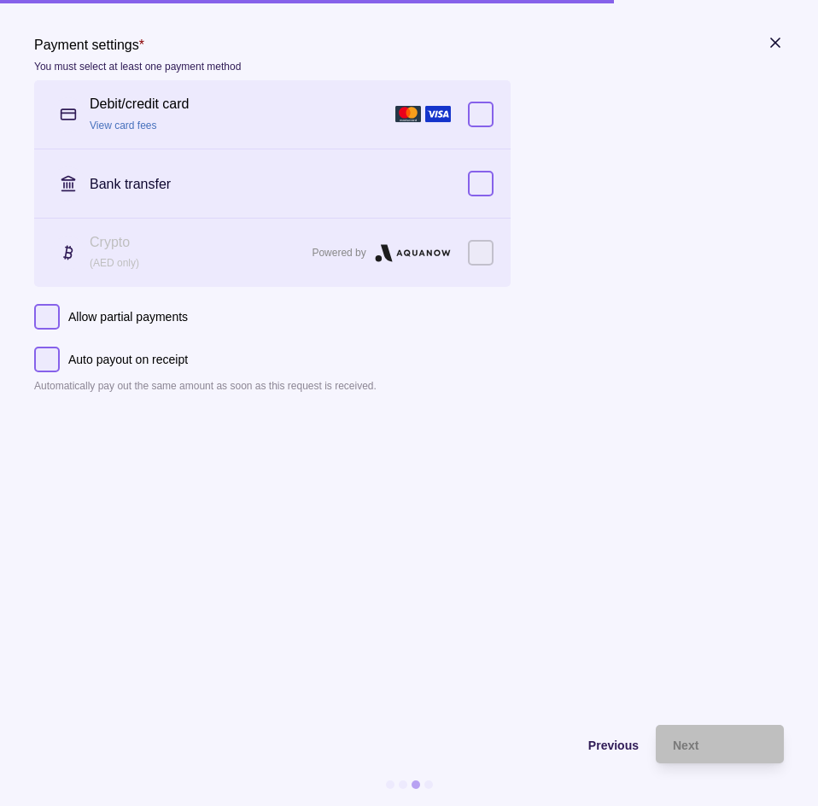
click at [777, 32] on section "Payment request Scan invoice Invoice details Payment methods Review & confirm S…" at bounding box center [409, 403] width 818 height 806
click at [771, 45] on icon "button" at bounding box center [775, 42] width 17 height 17
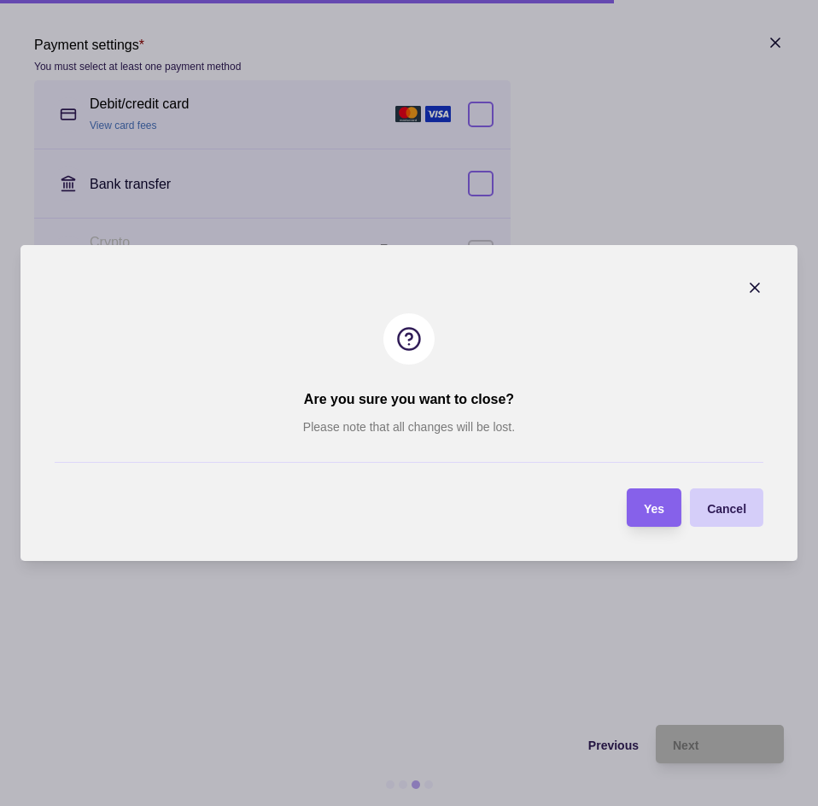
click at [736, 508] on span "Cancel" at bounding box center [726, 509] width 39 height 14
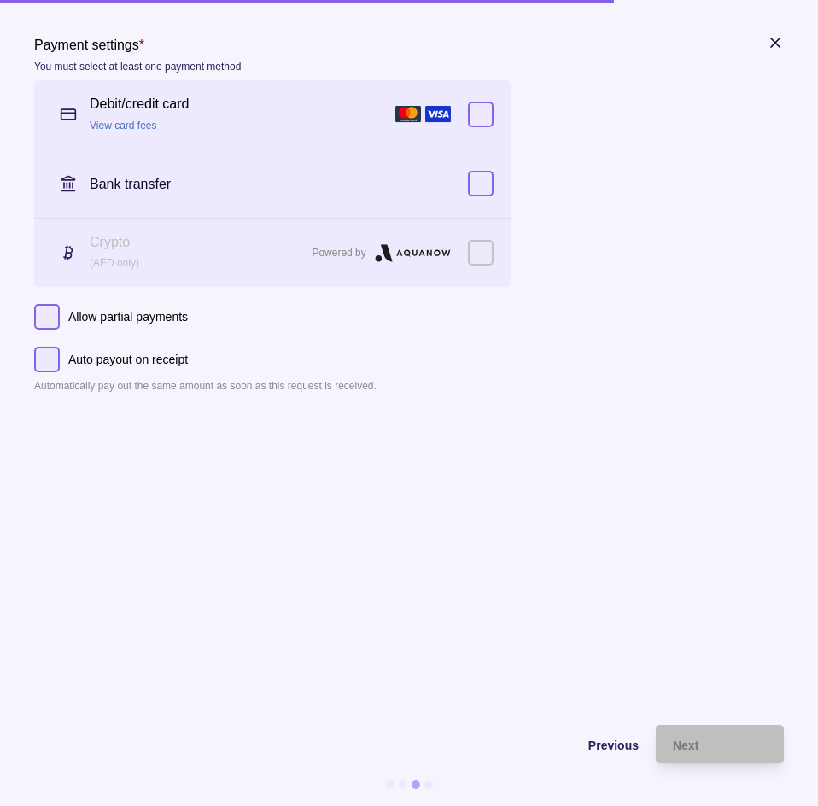
click at [136, 356] on p "Auto payout on receipt" at bounding box center [128, 359] width 120 height 19
click at [60, 356] on button "Auto payout on receipt" at bounding box center [47, 360] width 26 height 26
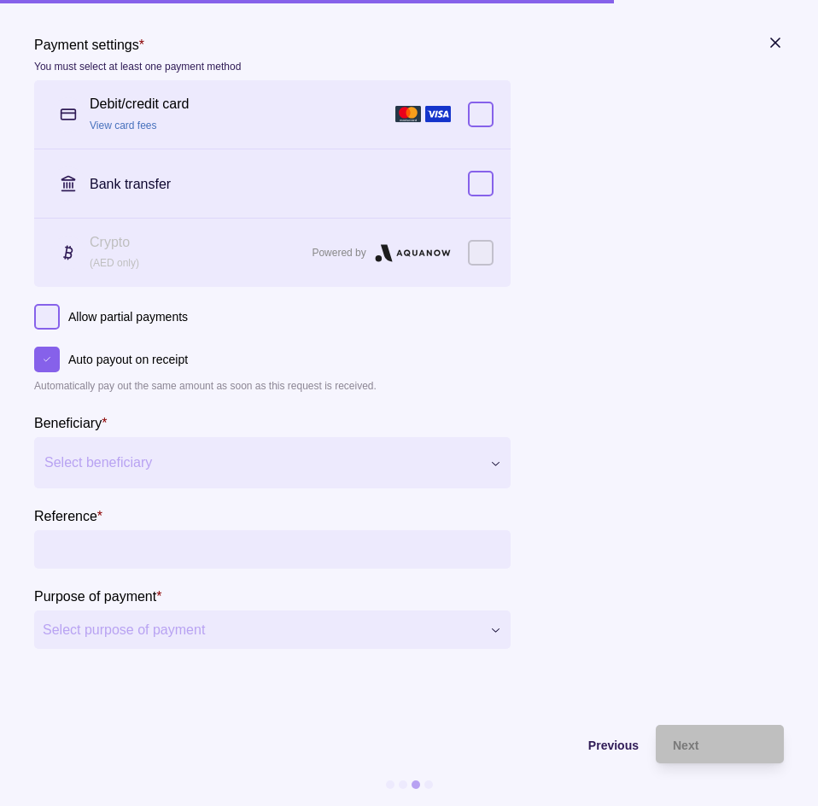
click at [136, 356] on p "Auto payout on receipt" at bounding box center [128, 359] width 120 height 19
click at [60, 356] on button "Auto payout on receipt" at bounding box center [47, 360] width 26 height 26
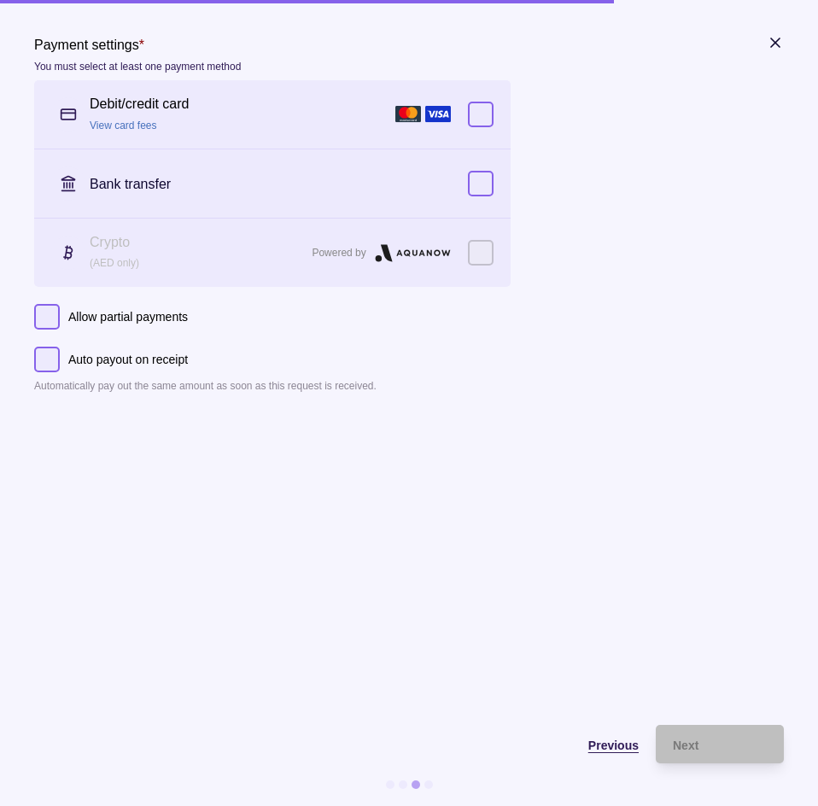
click at [619, 744] on span "Previous" at bounding box center [614, 746] width 50 height 14
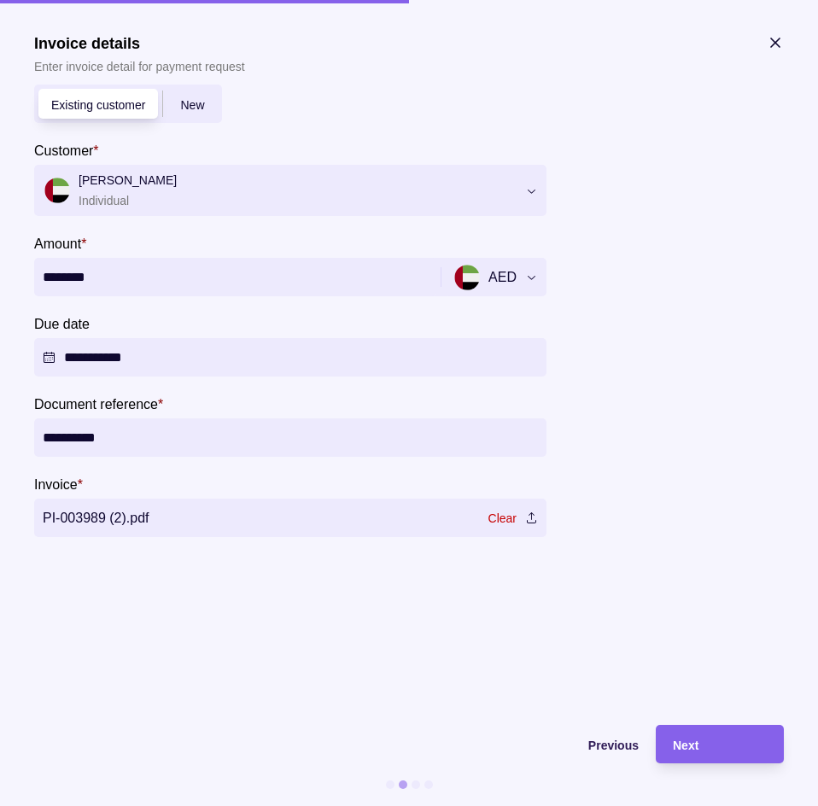
click at [775, 39] on icon "button" at bounding box center [775, 42] width 17 height 17
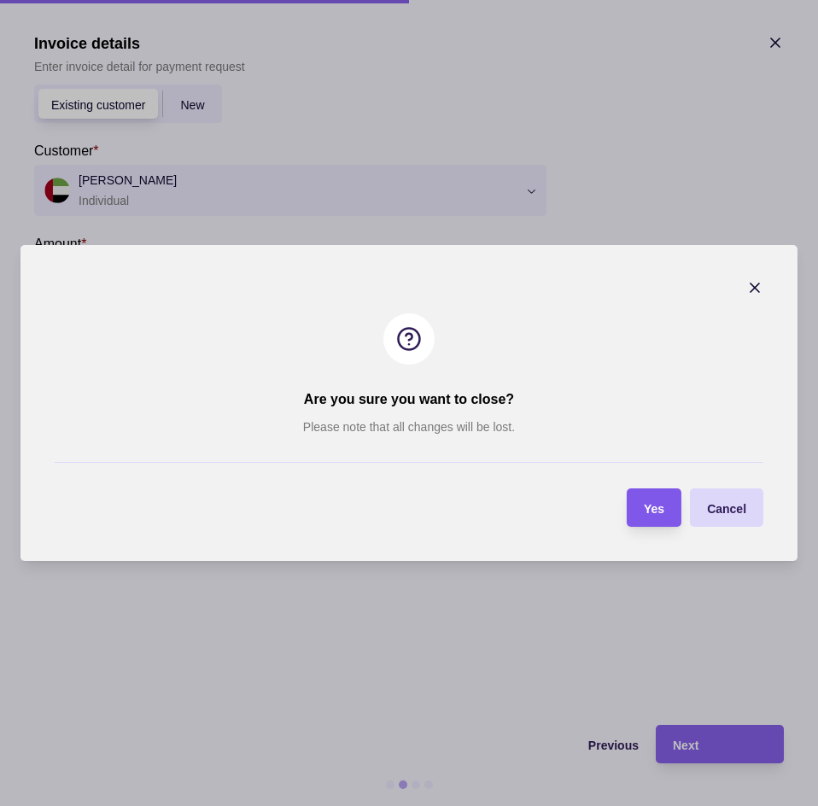
click at [664, 502] on span "Yes" at bounding box center [654, 509] width 21 height 14
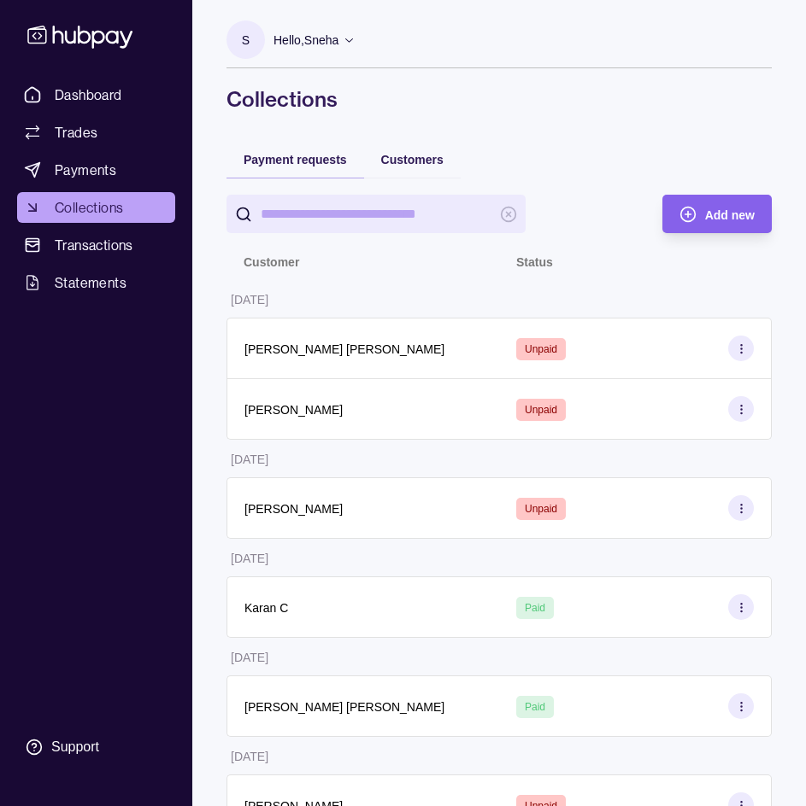
click at [97, 208] on span "Collections" at bounding box center [89, 207] width 68 height 21
click at [322, 49] on p "Hello, Sneha" at bounding box center [305, 40] width 65 height 19
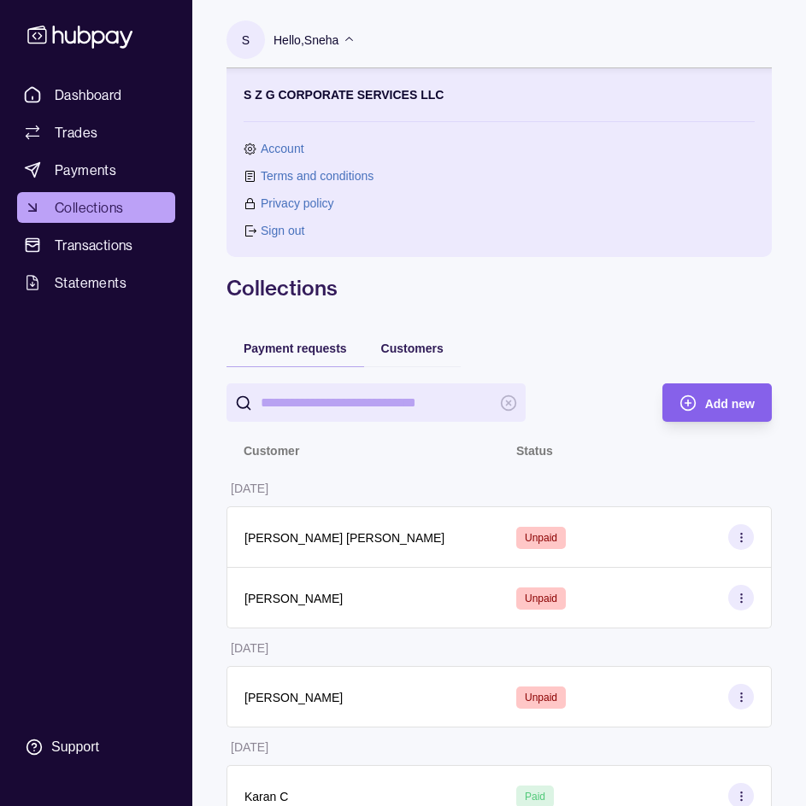
click at [322, 49] on p "Hello, Sneha" at bounding box center [305, 40] width 65 height 19
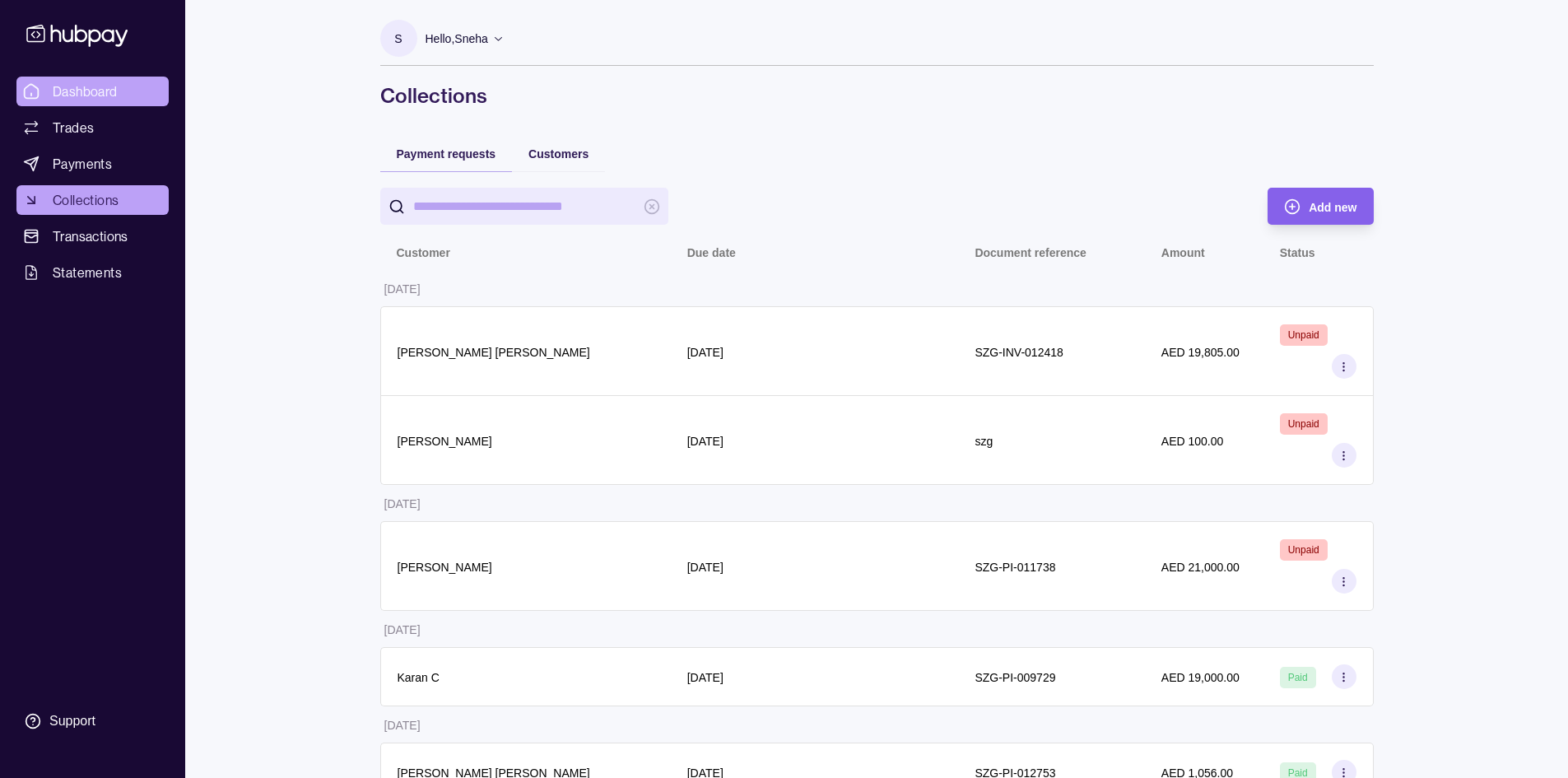
click at [121, 100] on link "Dashboard" at bounding box center [93, 91] width 152 height 30
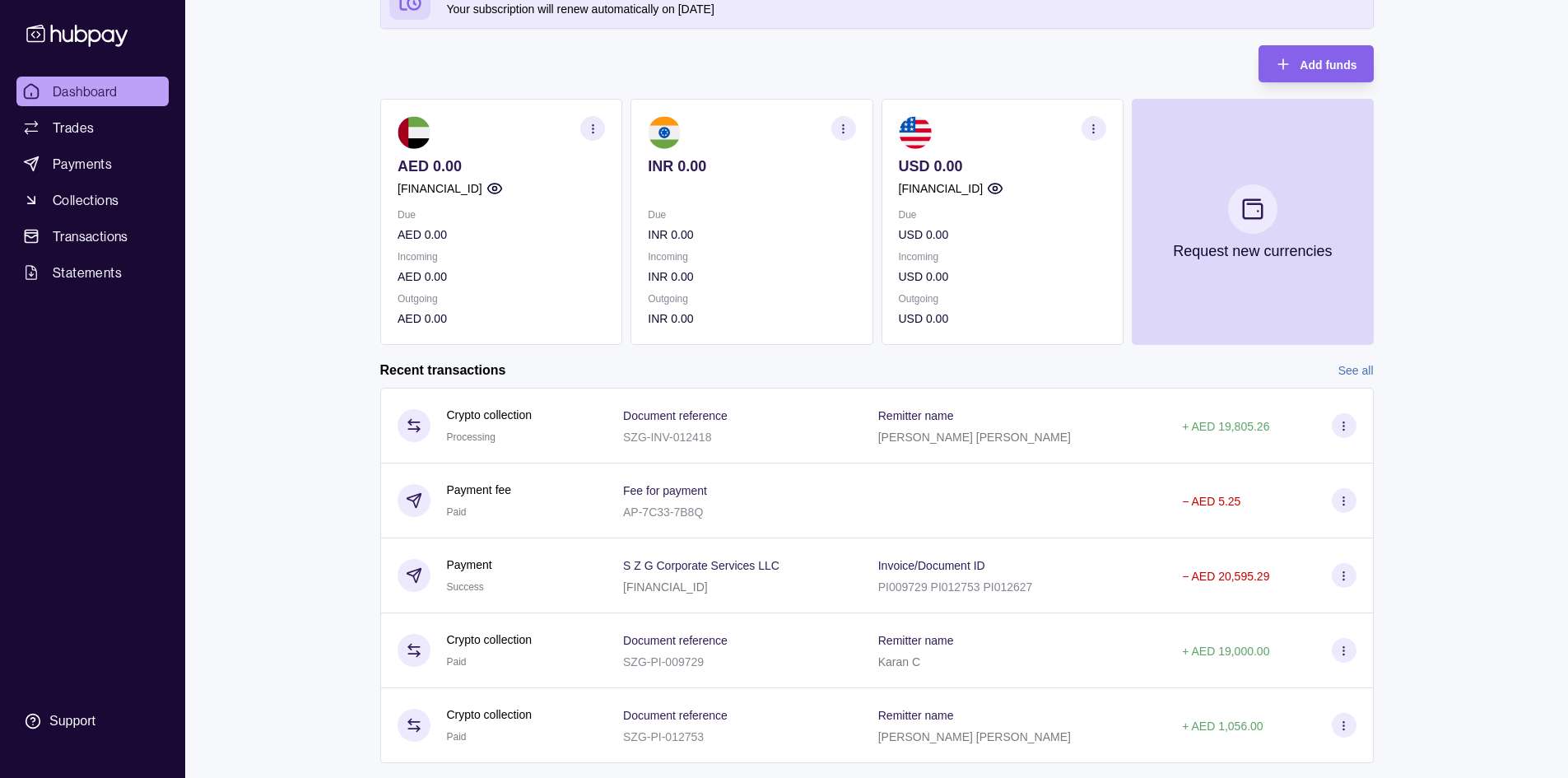
scroll to position [157, 0]
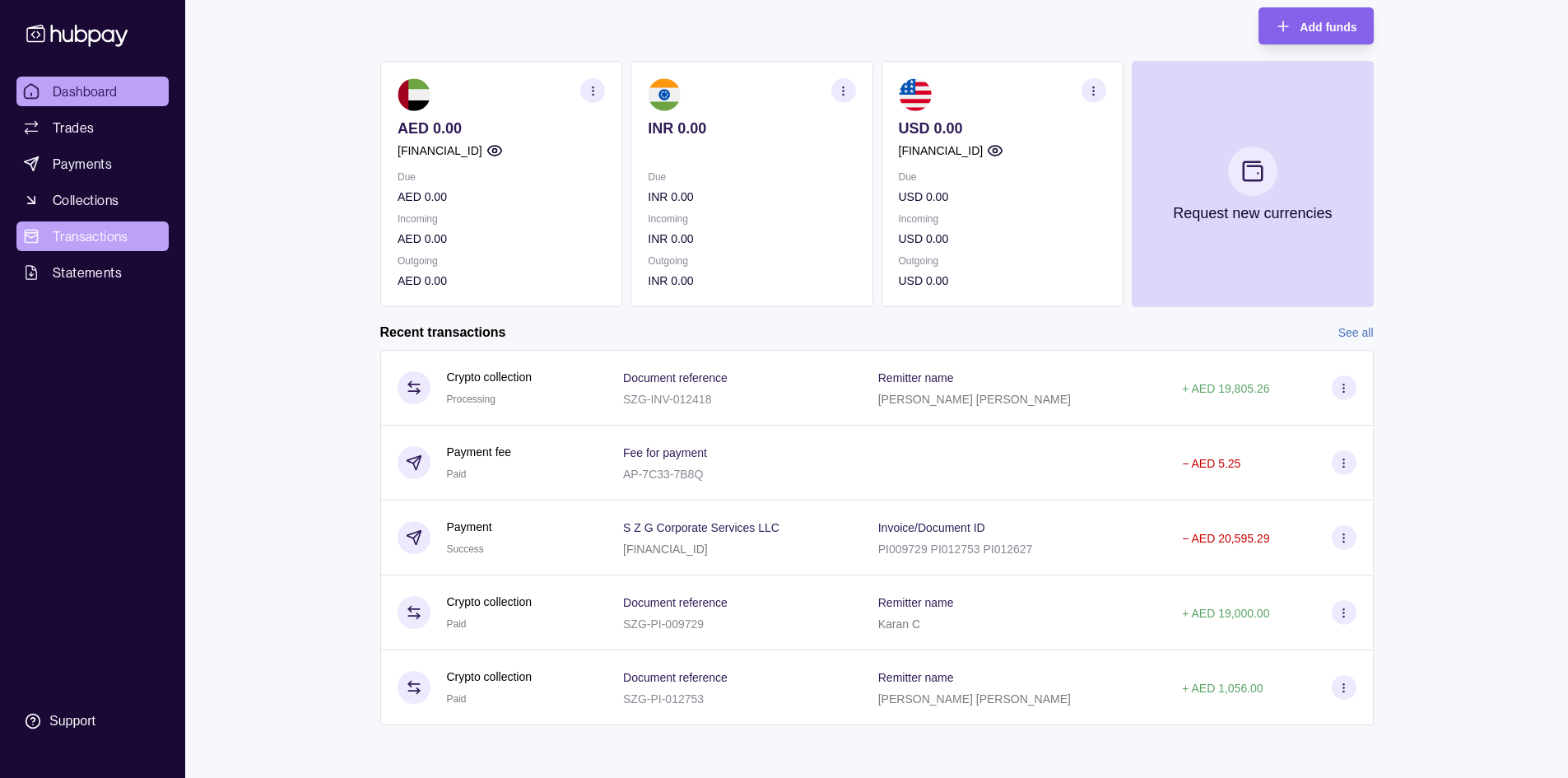
click at [123, 224] on link "Transactions" at bounding box center [93, 236] width 152 height 30
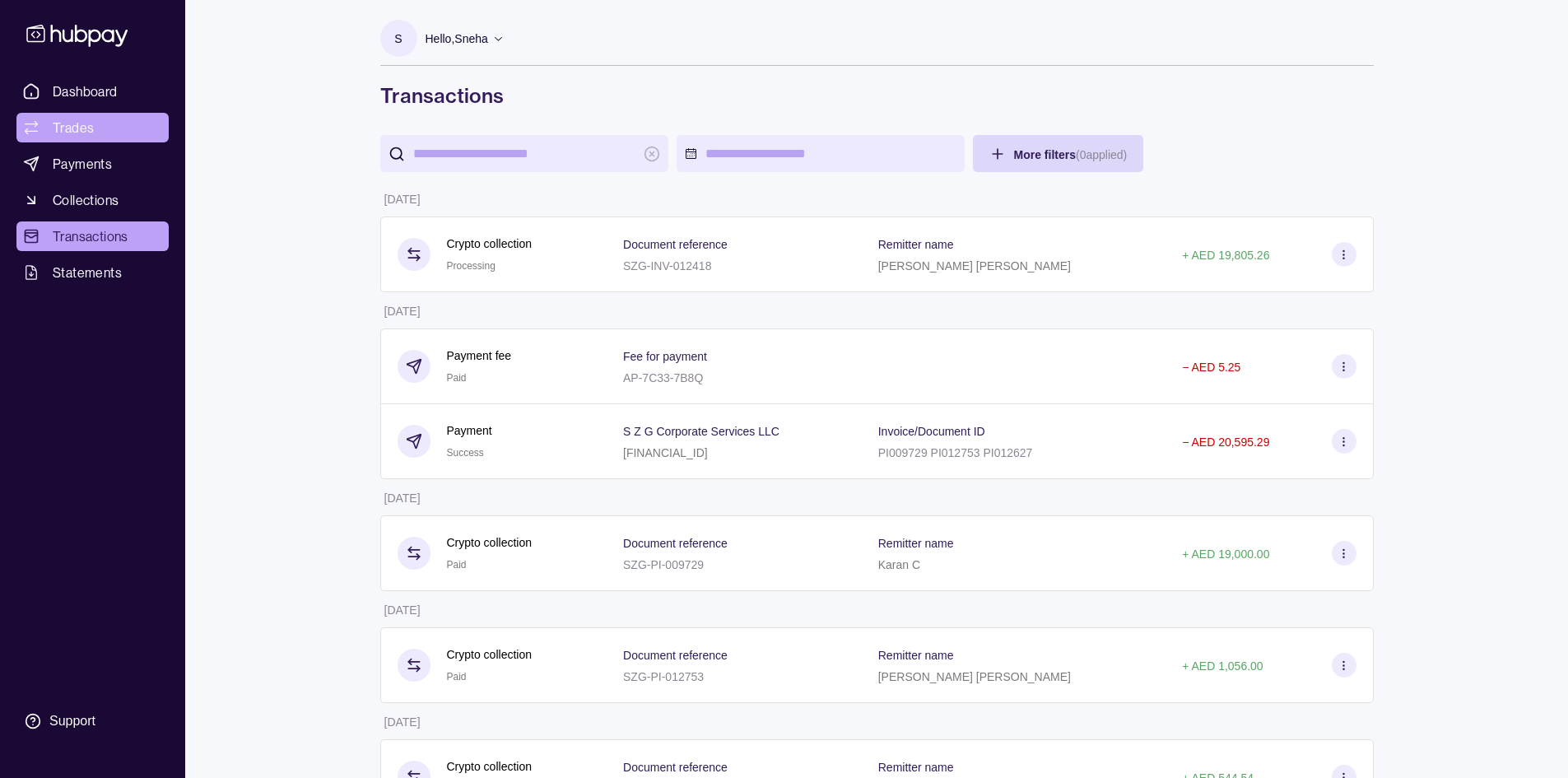
click at [92, 117] on link "Trades" at bounding box center [93, 127] width 152 height 30
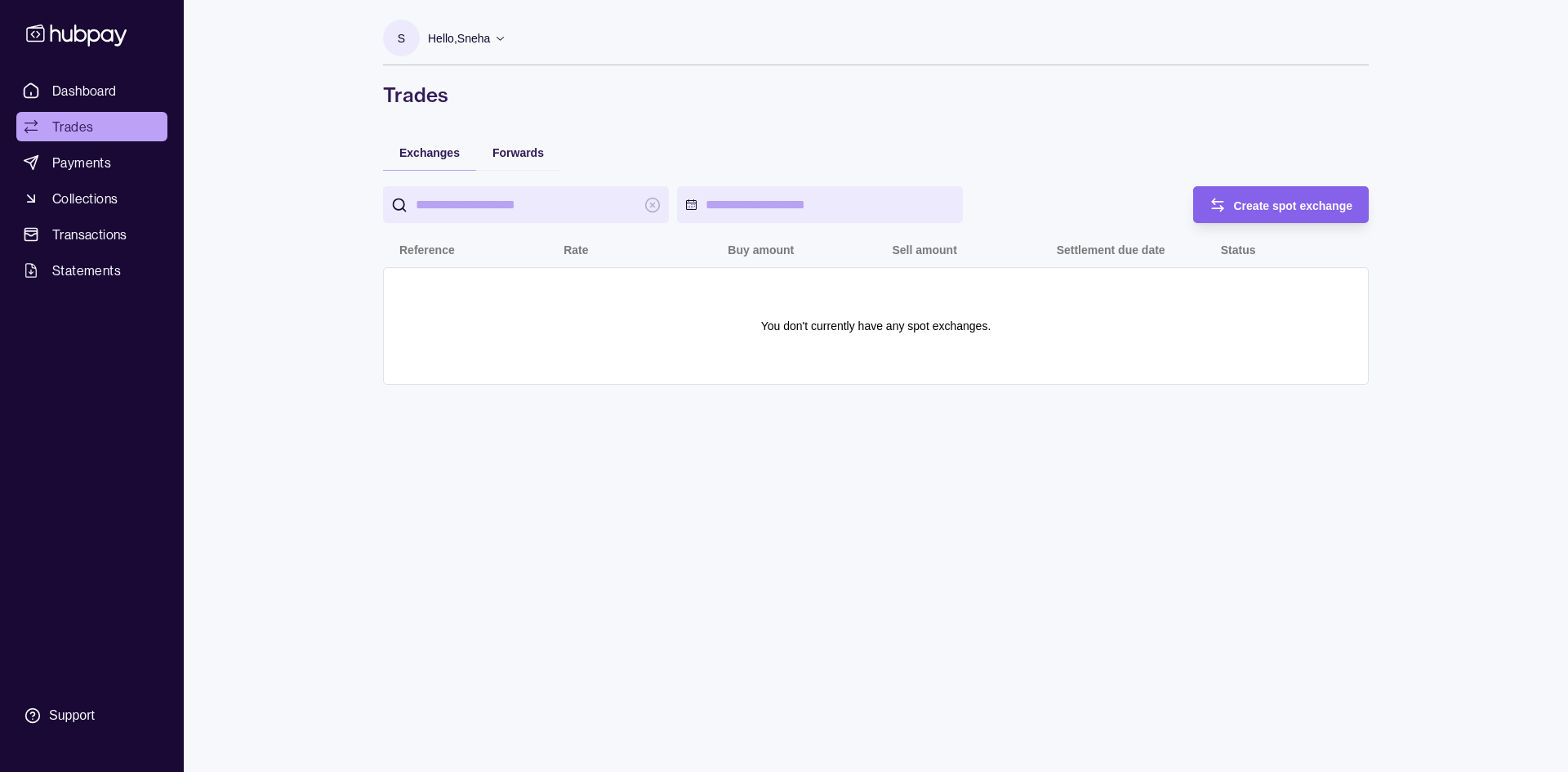
click at [76, 216] on ul "Dashboard Trades Payments Collections Transactions Statements" at bounding box center [92, 180] width 151 height 210
click at [76, 210] on link "Collections" at bounding box center [92, 198] width 151 height 30
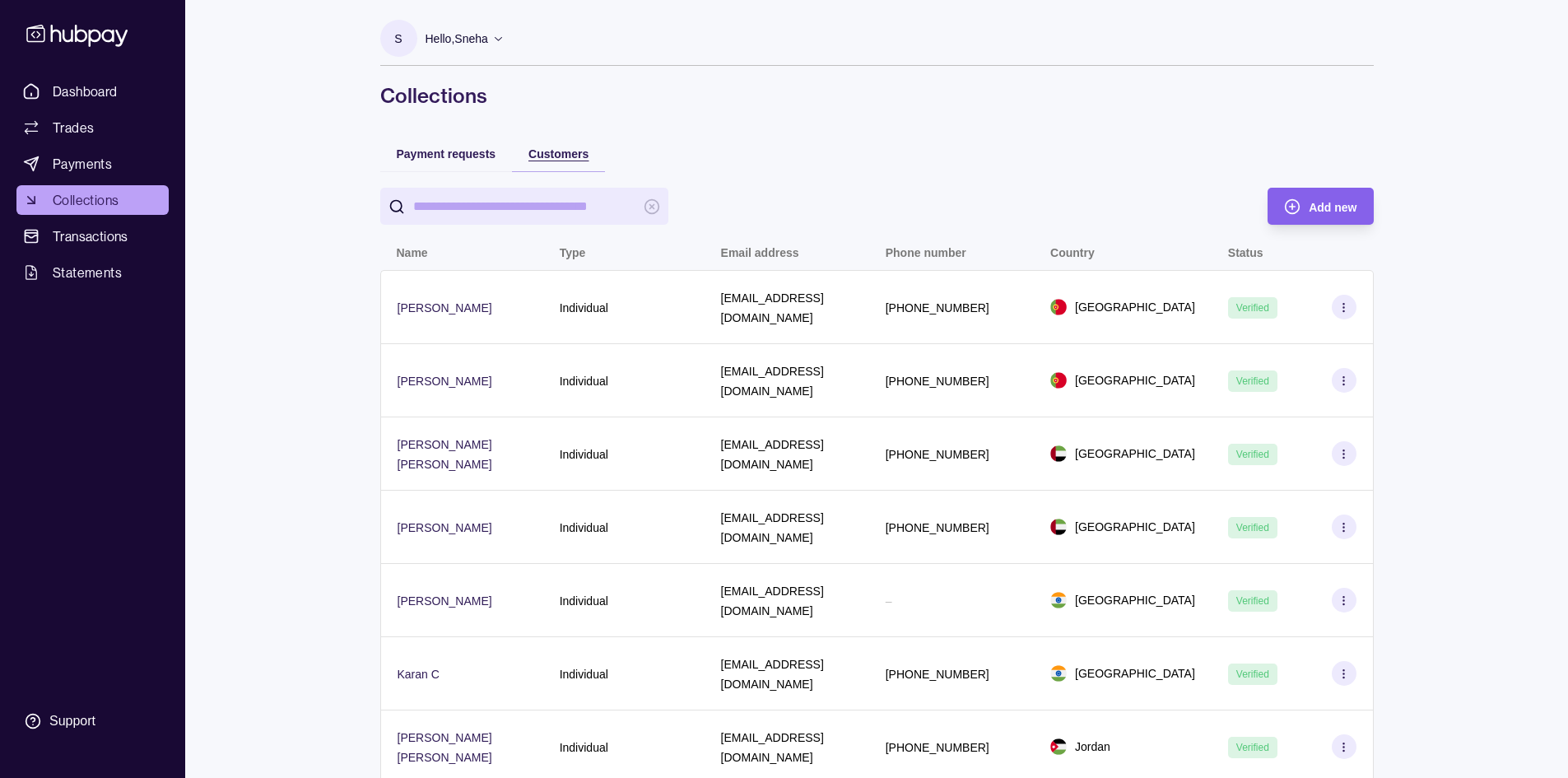
click at [554, 155] on span "Customers" at bounding box center [558, 154] width 60 height 13
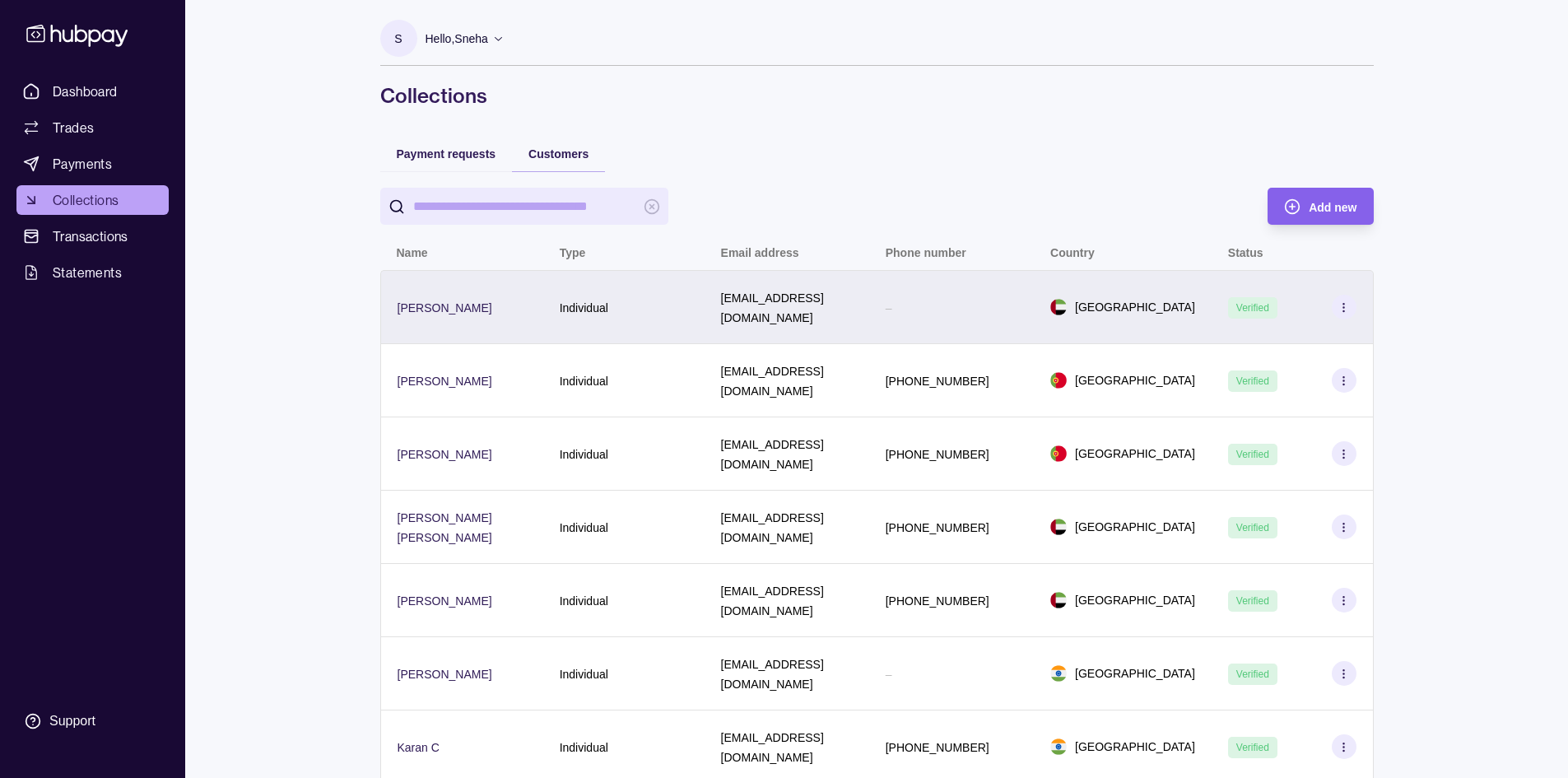
click at [788, 296] on div "[EMAIL_ADDRESS][DOMAIN_NAME]" at bounding box center [786, 307] width 132 height 40
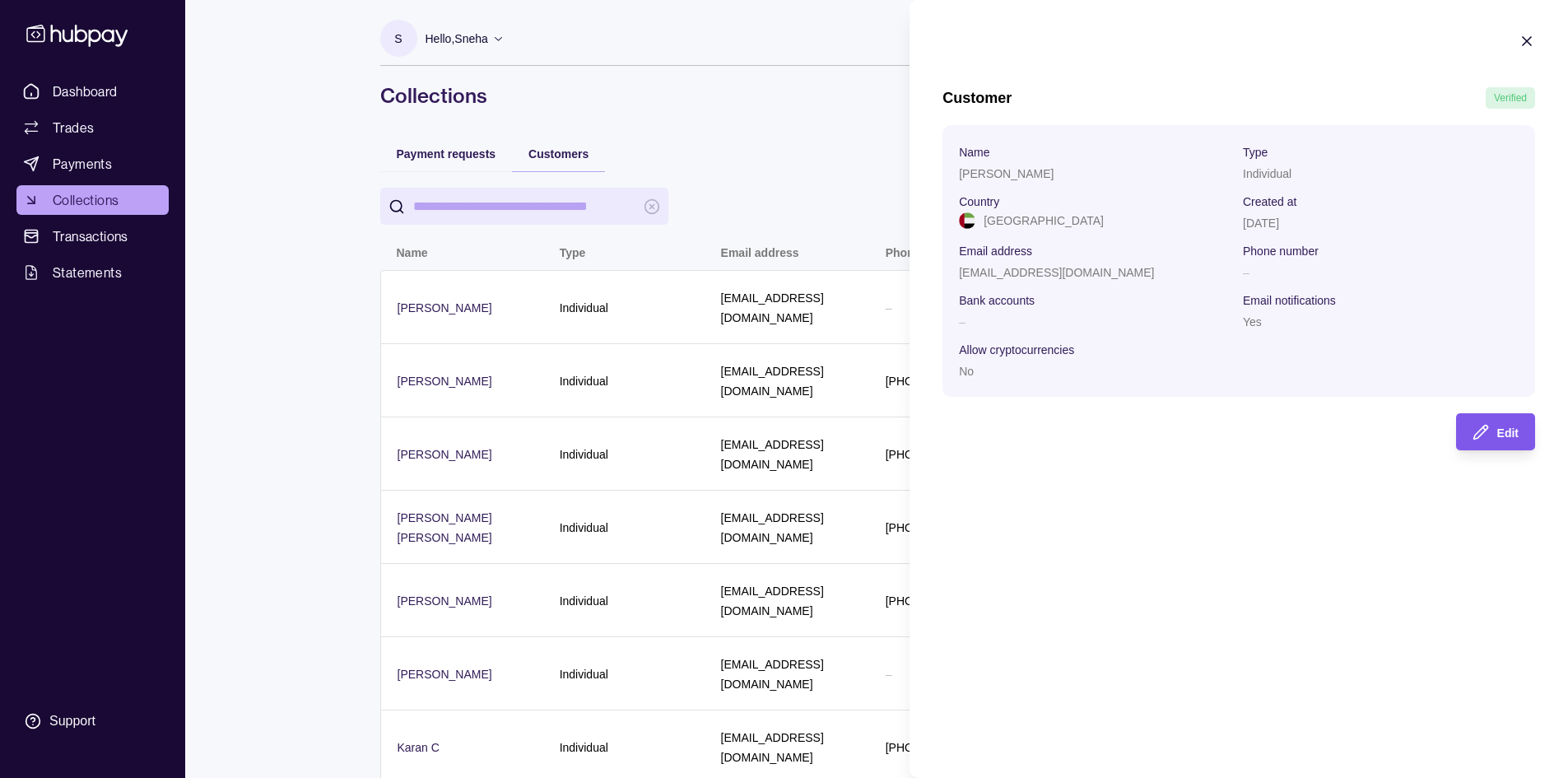
click at [788, 443] on div "Edit" at bounding box center [1483, 432] width 70 height 37
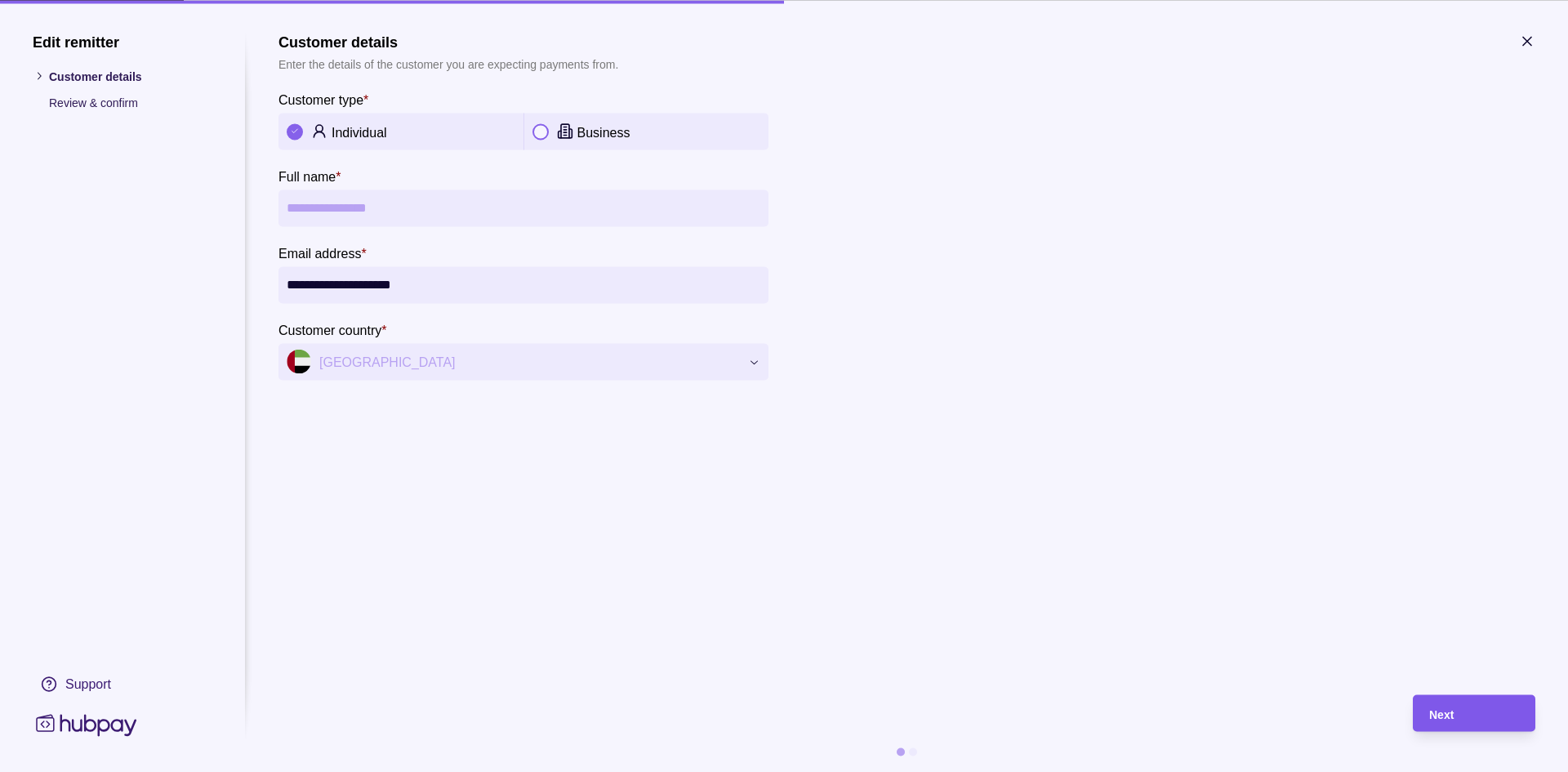
click at [782, 696] on div "Next" at bounding box center [1462, 713] width 115 height 36
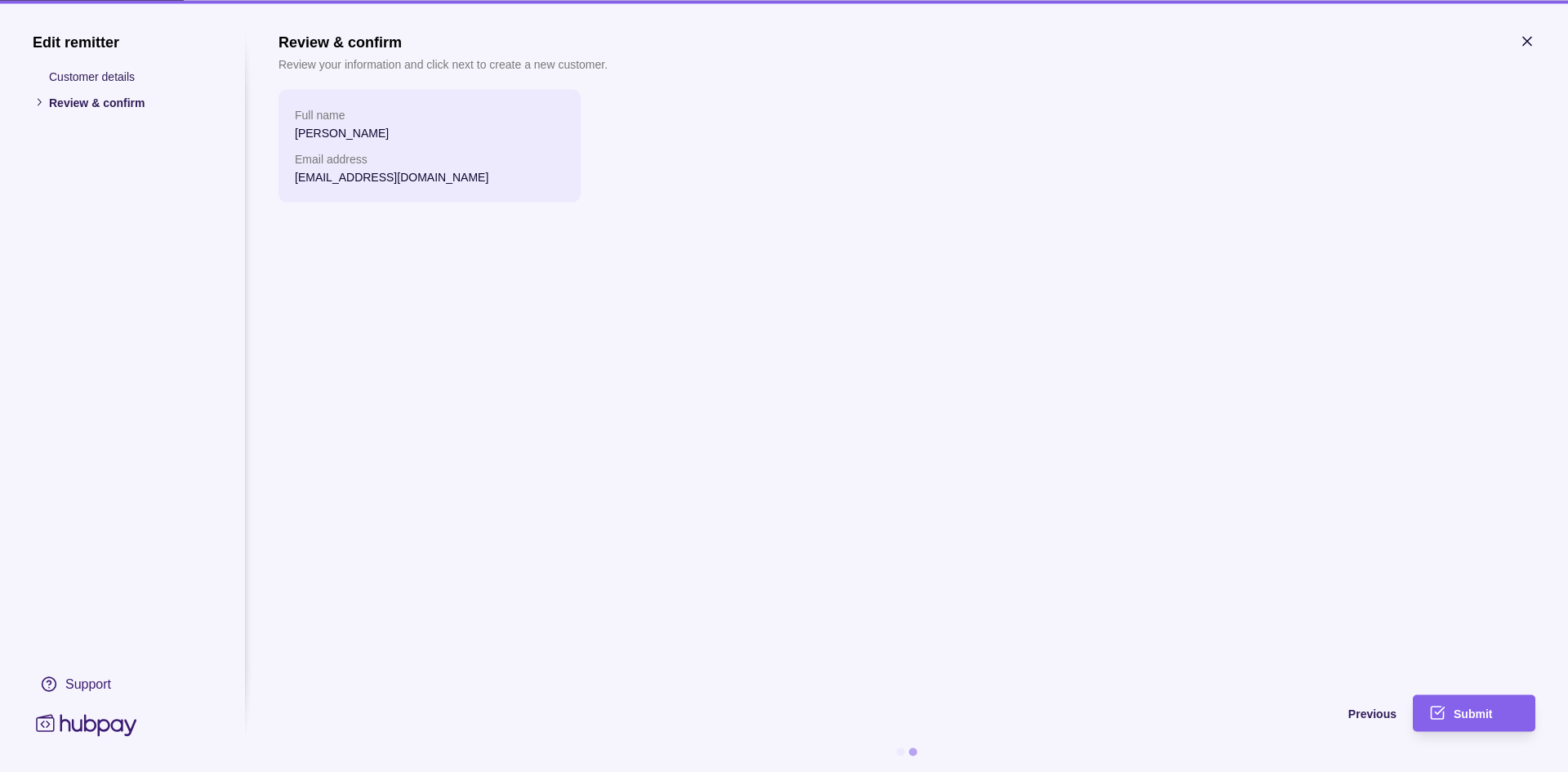
click at [782, 41] on icon "button" at bounding box center [1527, 40] width 16 height 16
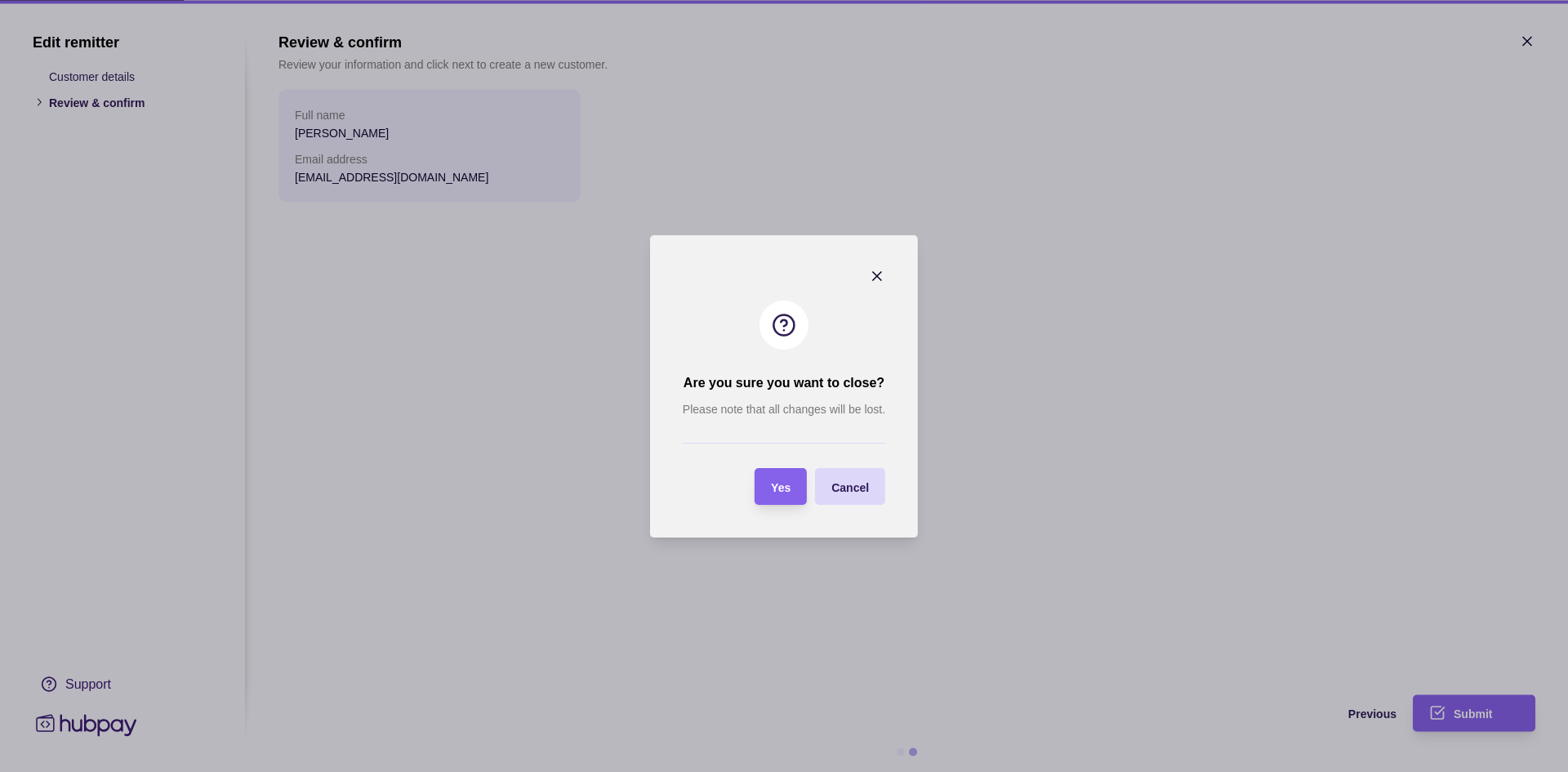
click at [782, 482] on section "Yes" at bounding box center [780, 486] width 53 height 36
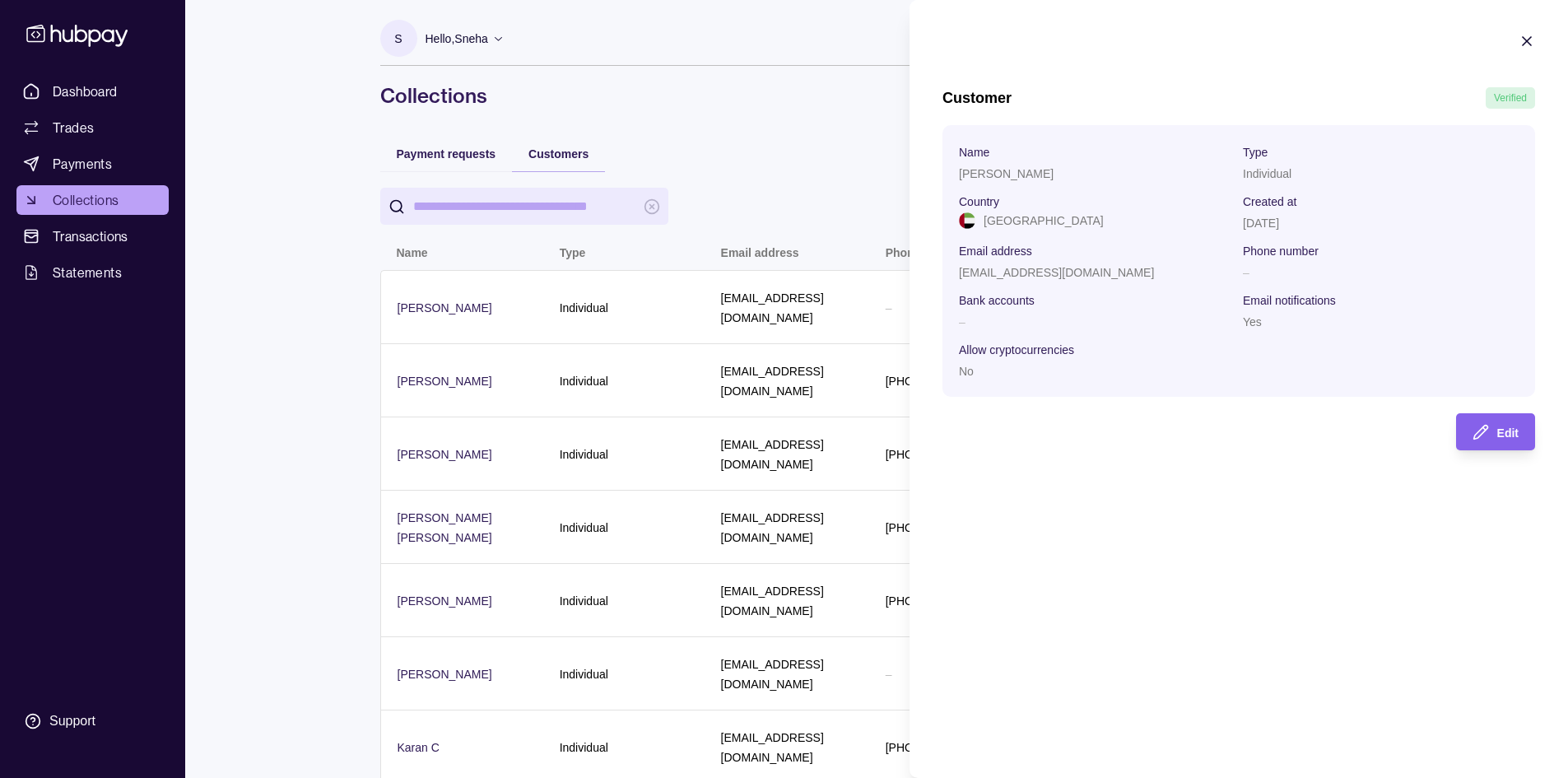
click at [788, 41] on icon "button" at bounding box center [1527, 40] width 16 height 16
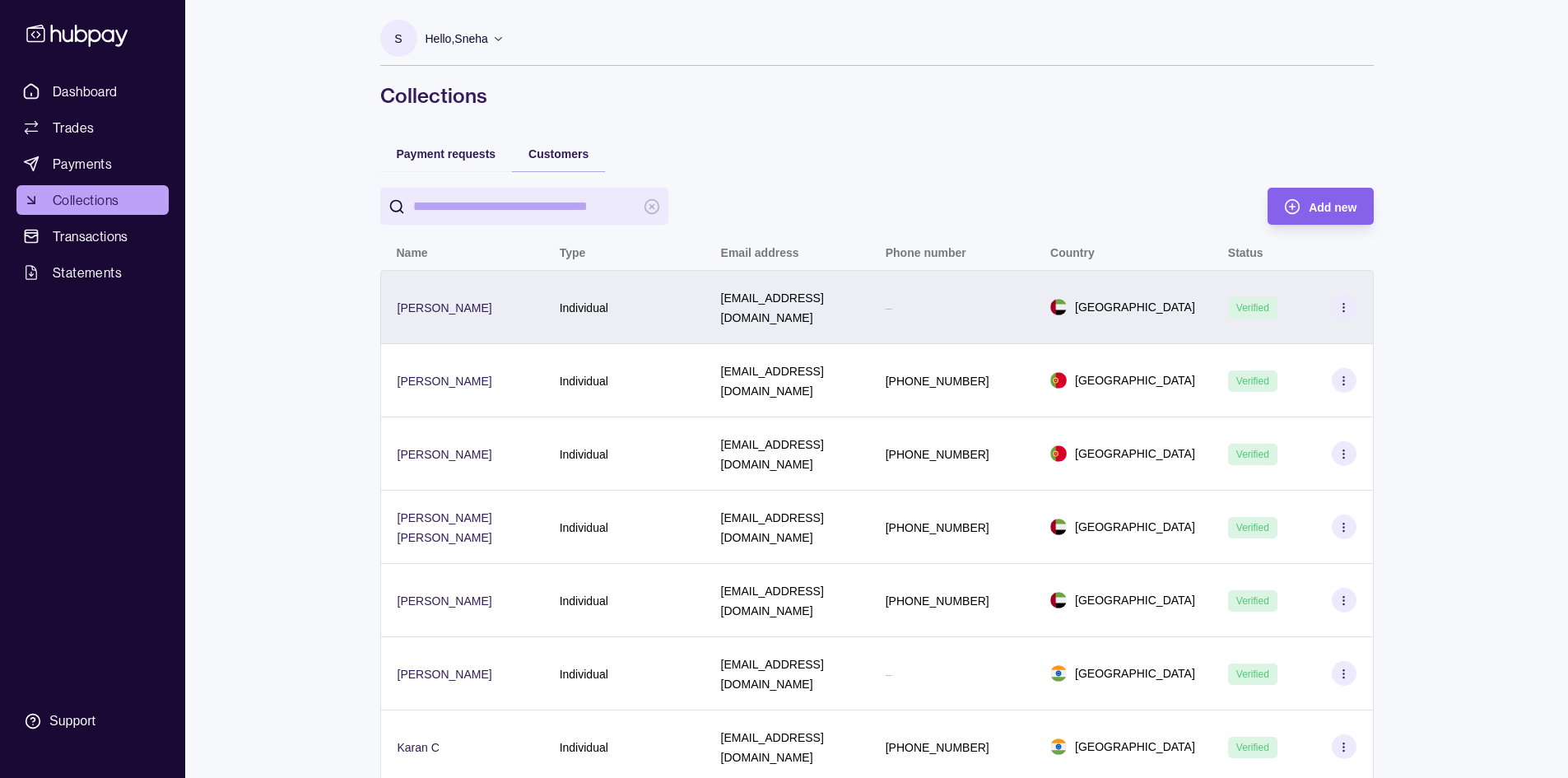
click at [788, 308] on section at bounding box center [1344, 308] width 25 height 25
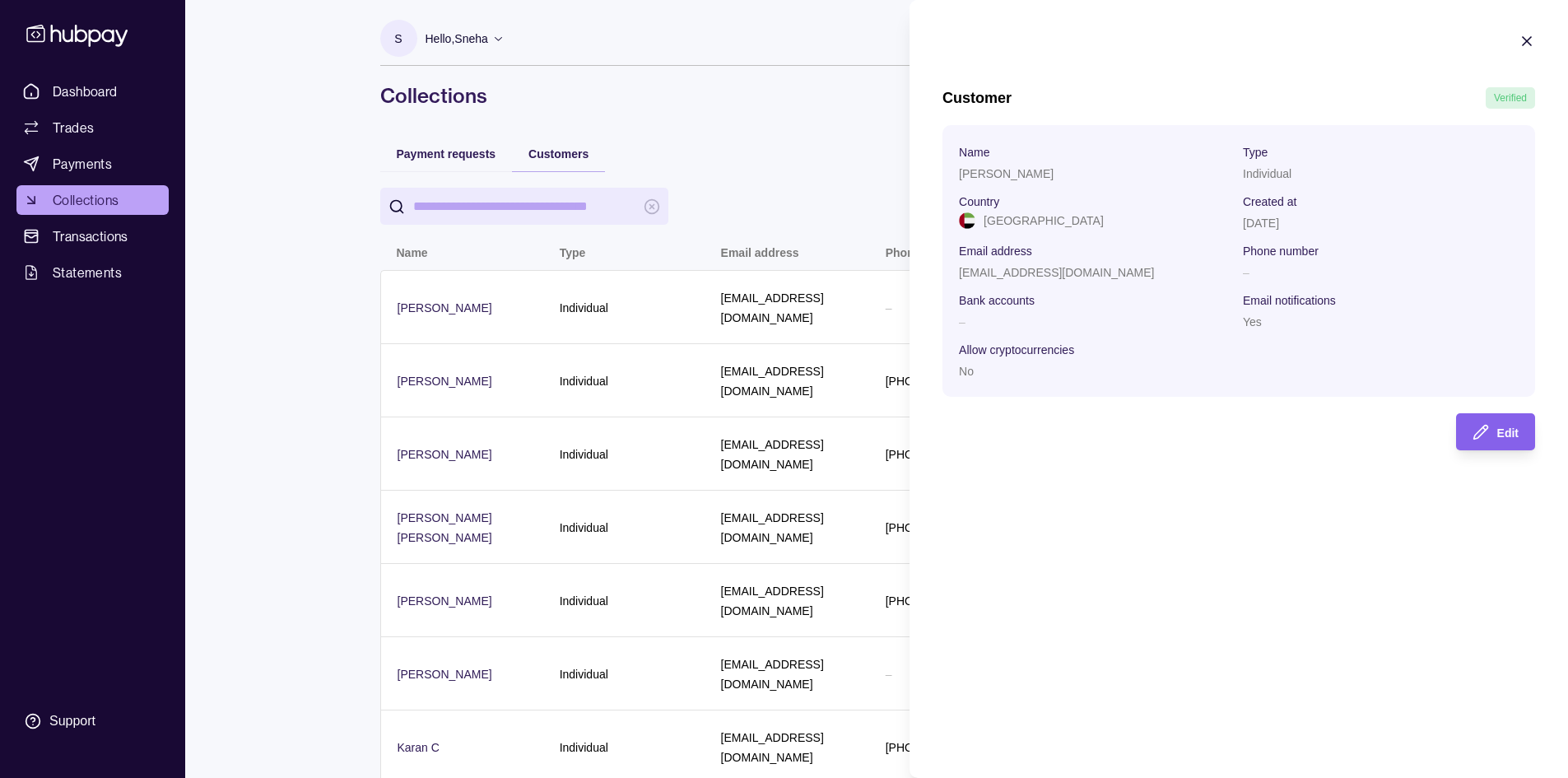
click at [788, 39] on icon "button" at bounding box center [1527, 40] width 16 height 16
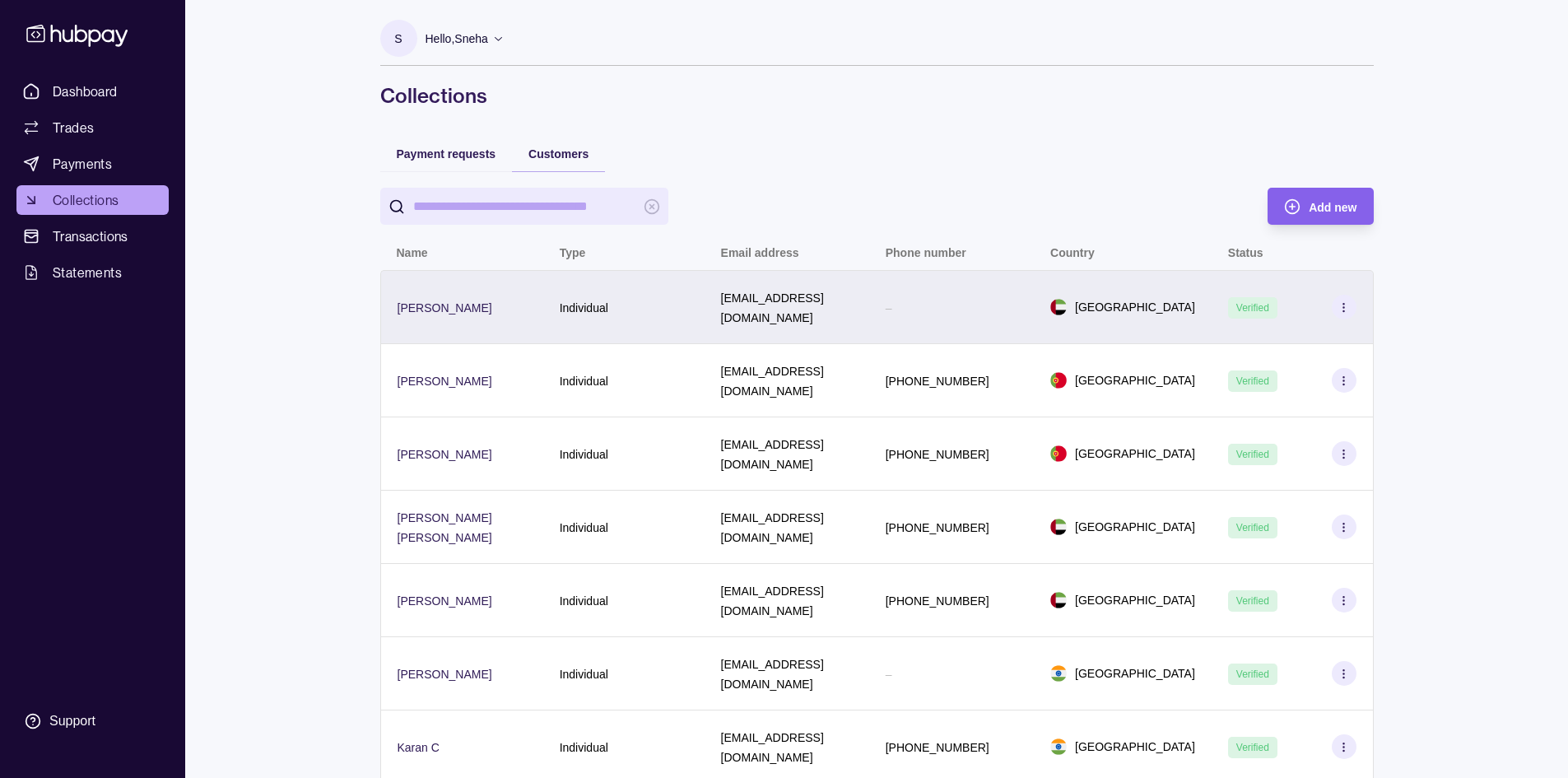
click at [565, 313] on div "Individual" at bounding box center [624, 307] width 161 height 74
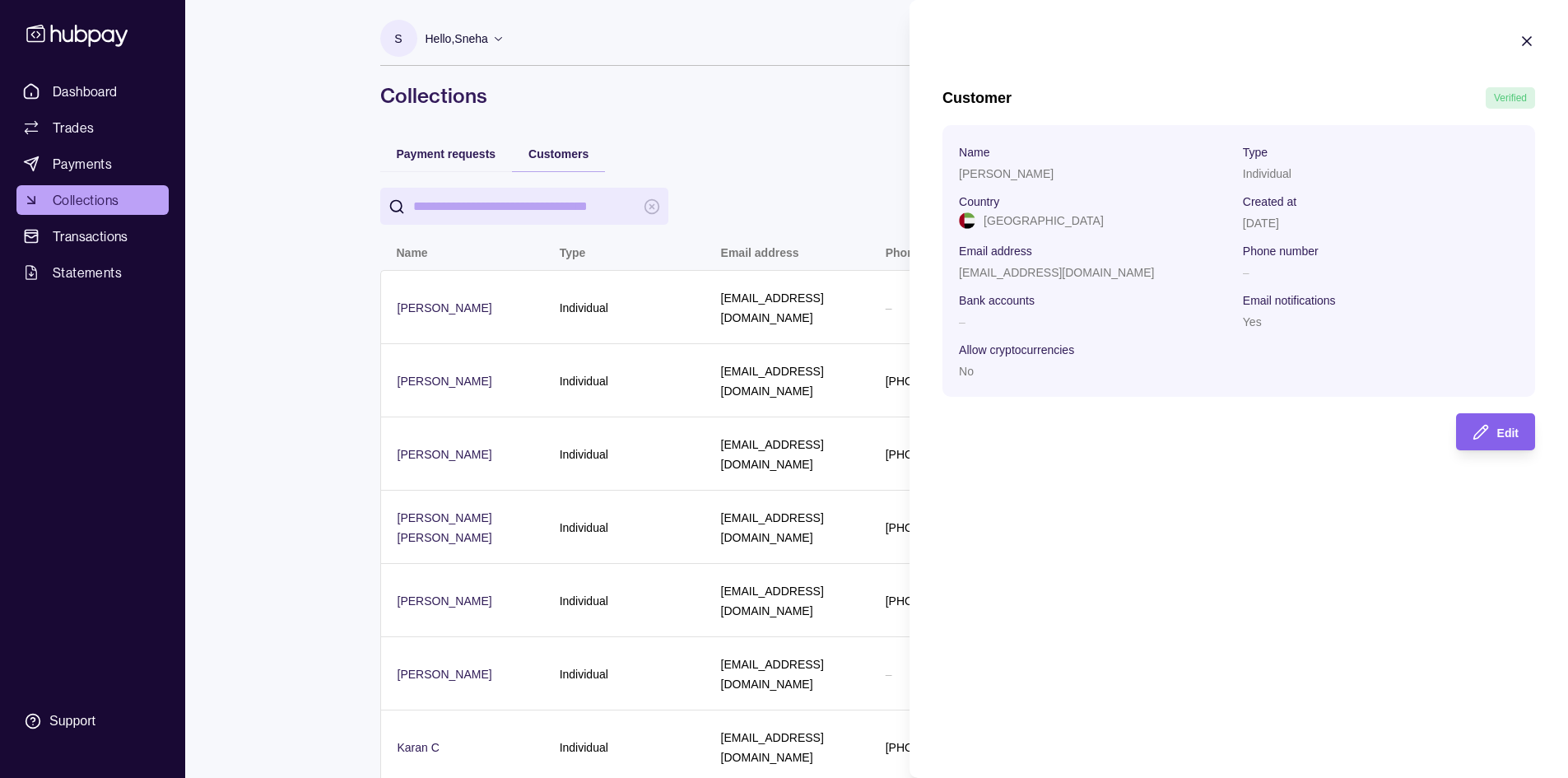
click at [788, 37] on icon "button" at bounding box center [1527, 40] width 16 height 16
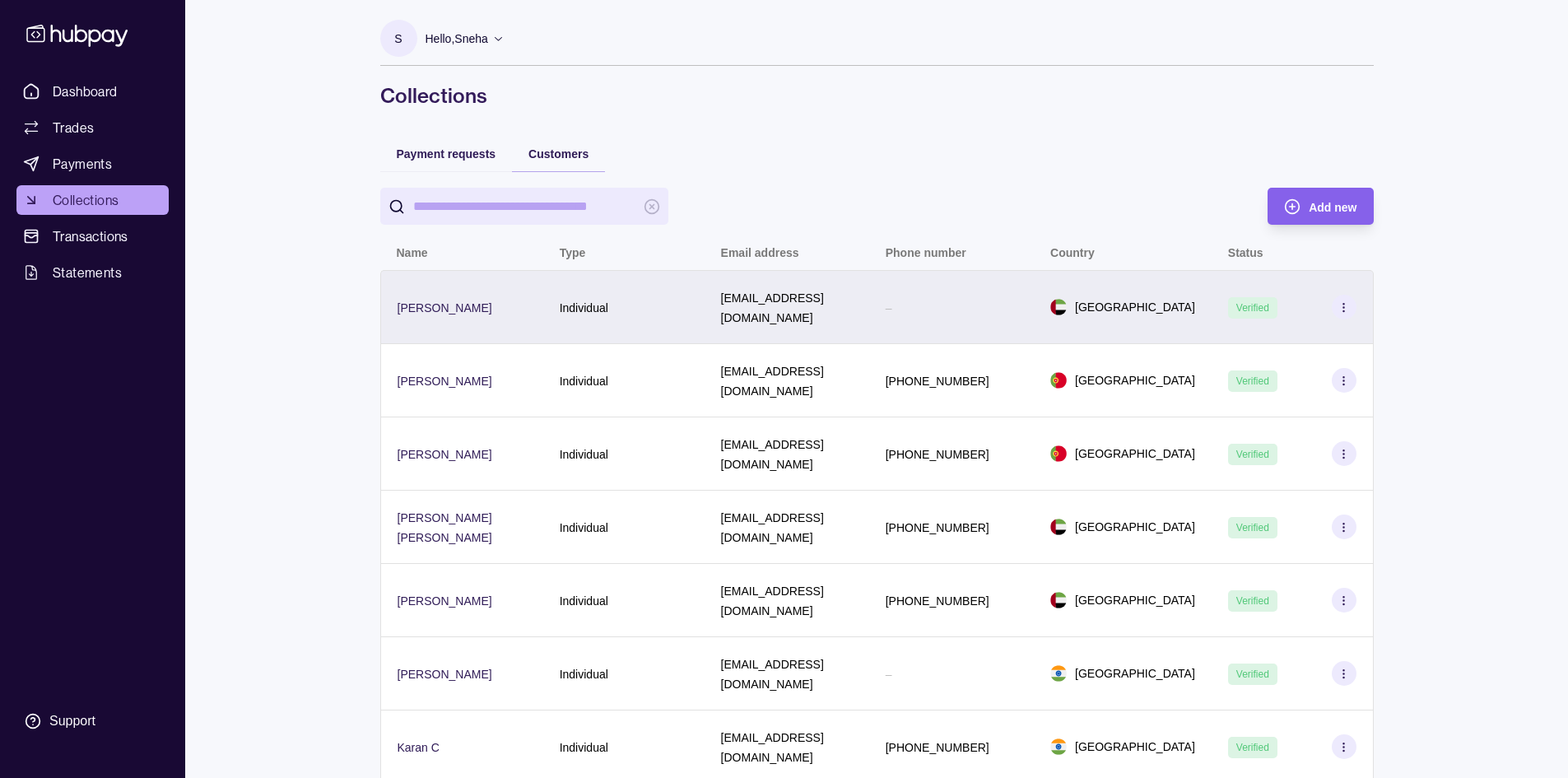
click at [571, 319] on div "Individual" at bounding box center [624, 307] width 161 height 74
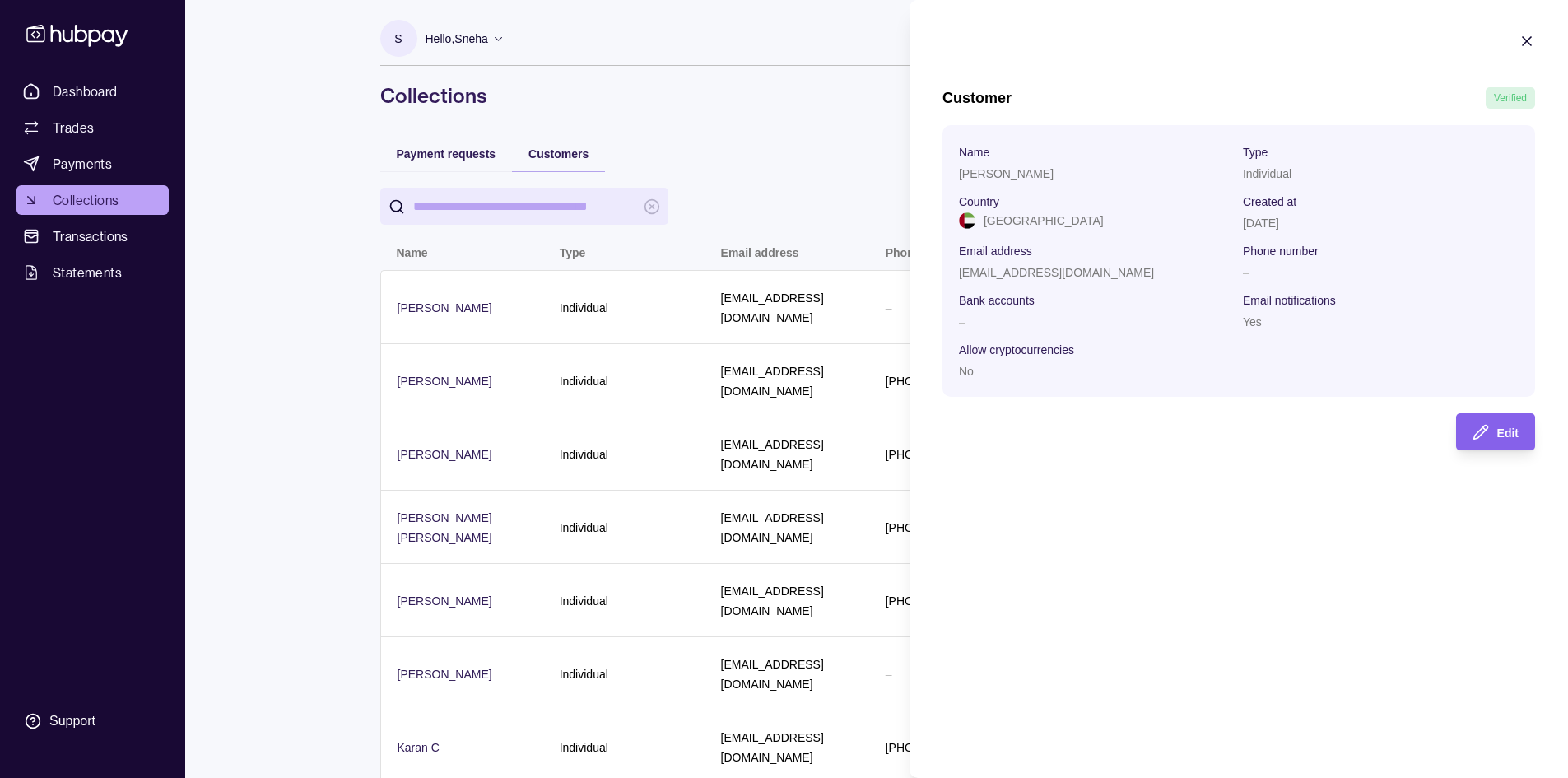
drag, startPoint x: 961, startPoint y: 364, endPoint x: 970, endPoint y: 367, distance: 9.5
click at [788, 367] on div "No" at bounding box center [1097, 370] width 276 height 20
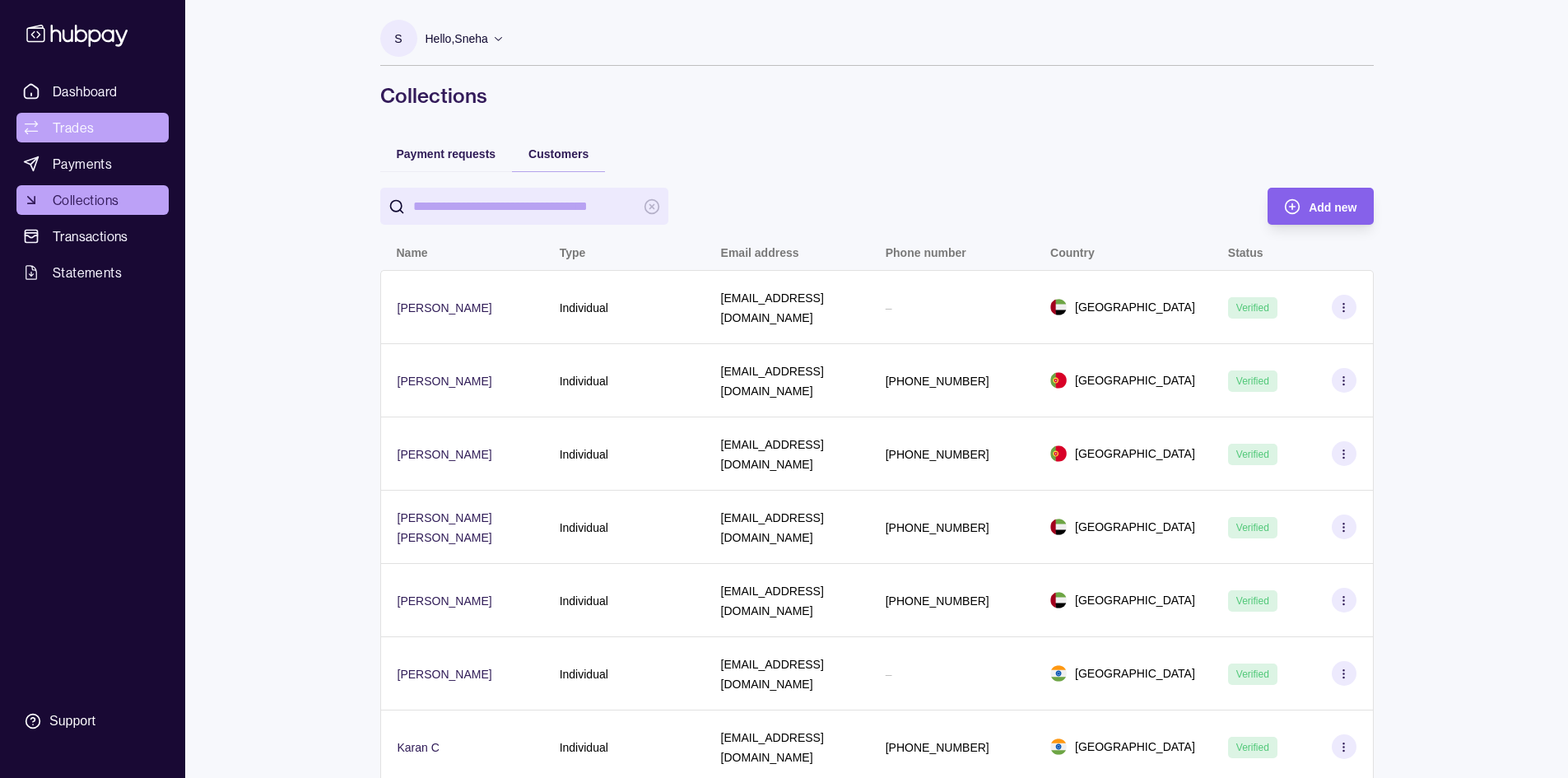
click at [97, 123] on link "Trades" at bounding box center [93, 127] width 152 height 30
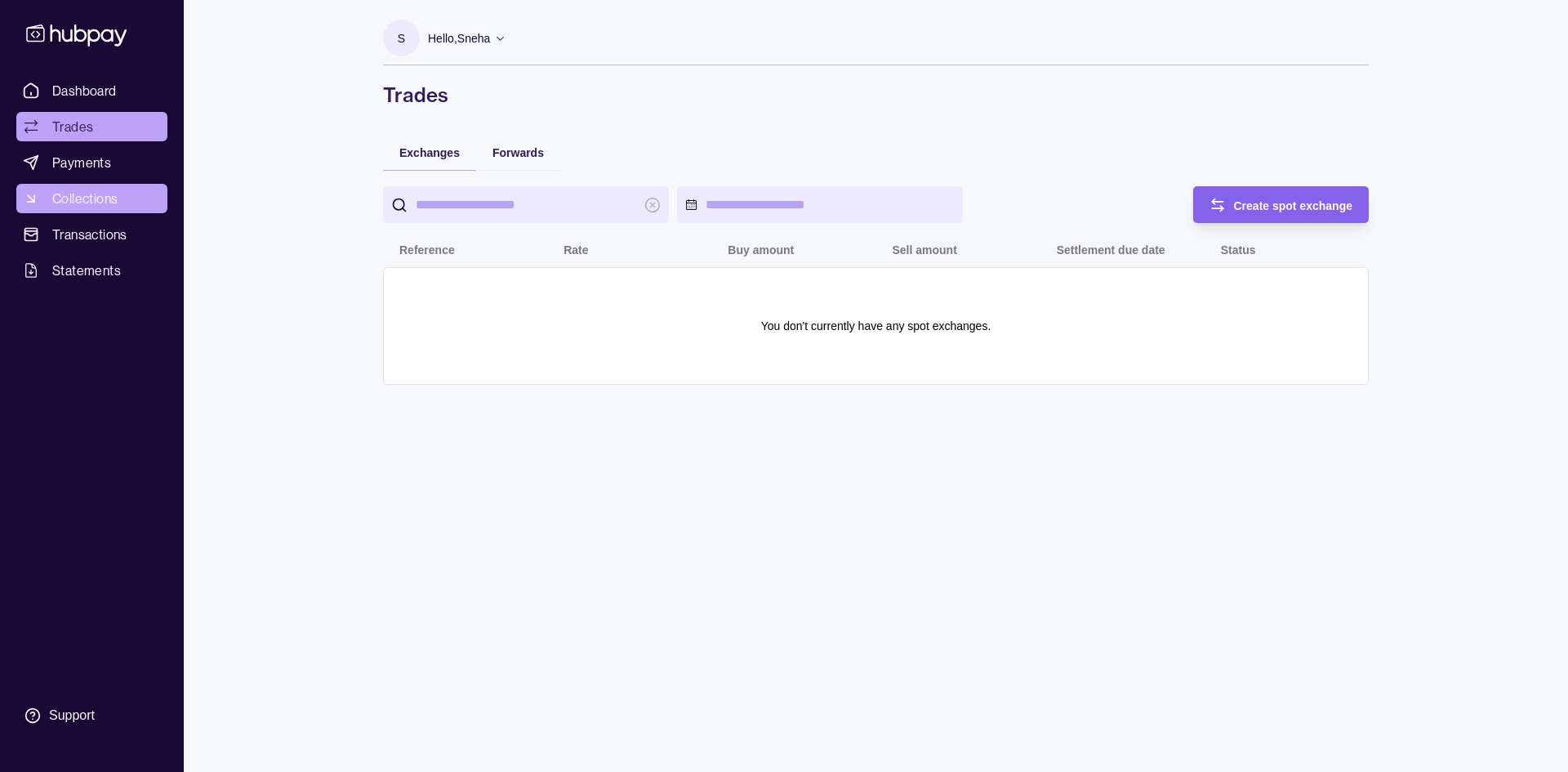
click at [101, 199] on span "Collections" at bounding box center [85, 198] width 65 height 20
click at [109, 154] on span "Payments" at bounding box center [82, 163] width 59 height 20
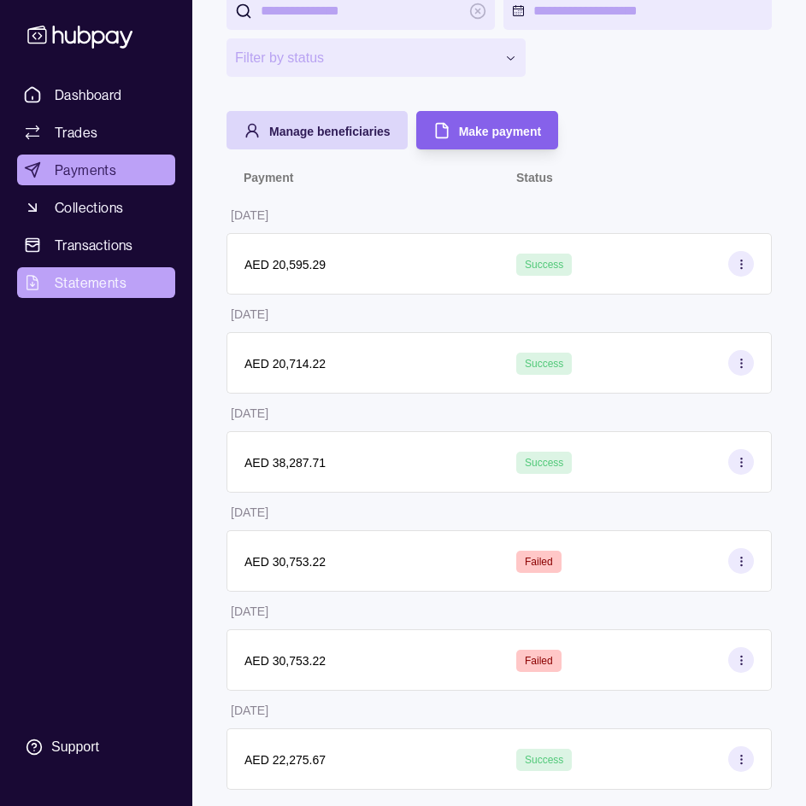
scroll to position [204, 0]
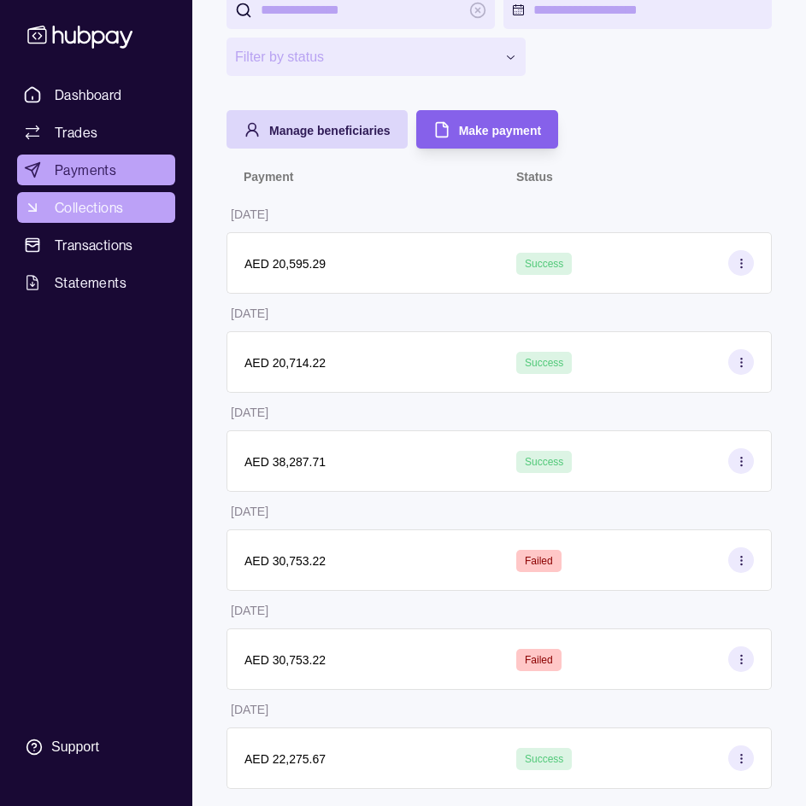
click at [121, 207] on span "Collections" at bounding box center [89, 207] width 68 height 21
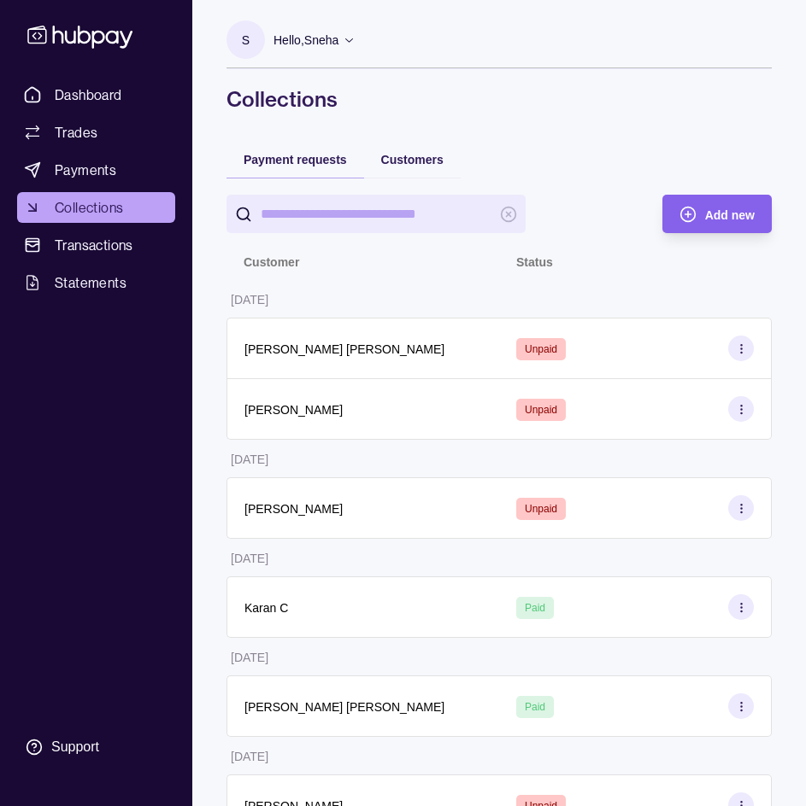
click at [76, 207] on span "Collections" at bounding box center [89, 207] width 68 height 21
click at [613, 86] on h1 "Collections" at bounding box center [498, 98] width 545 height 27
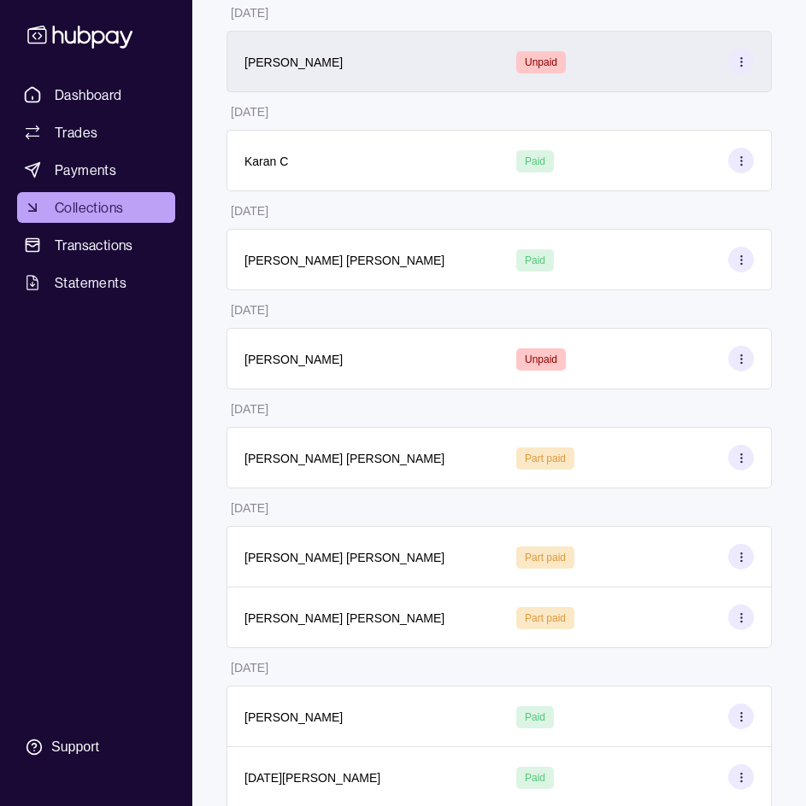
scroll to position [432, 0]
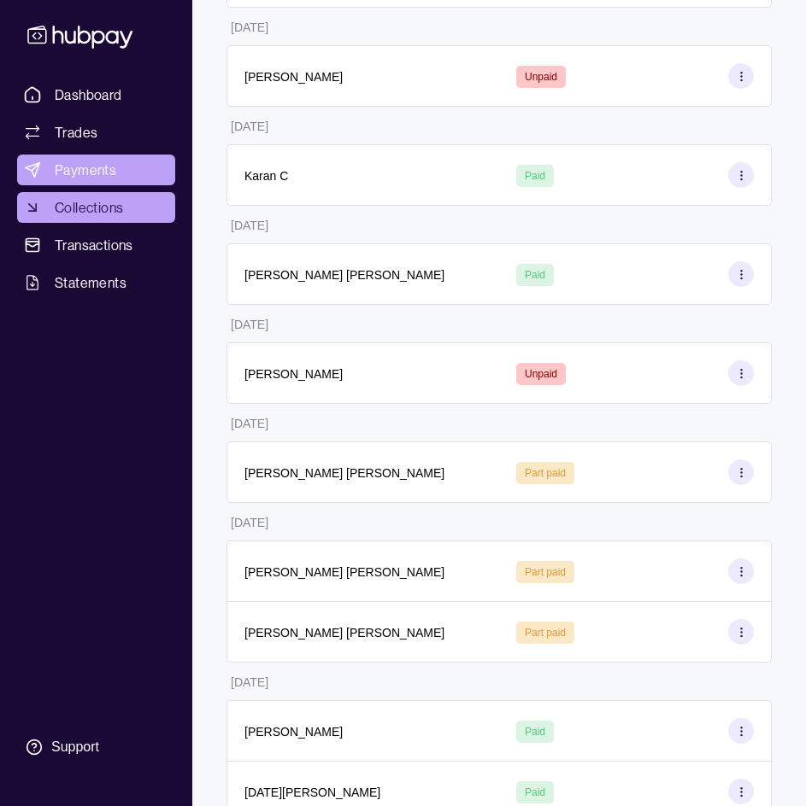
click at [103, 161] on span "Payments" at bounding box center [86, 170] width 62 height 21
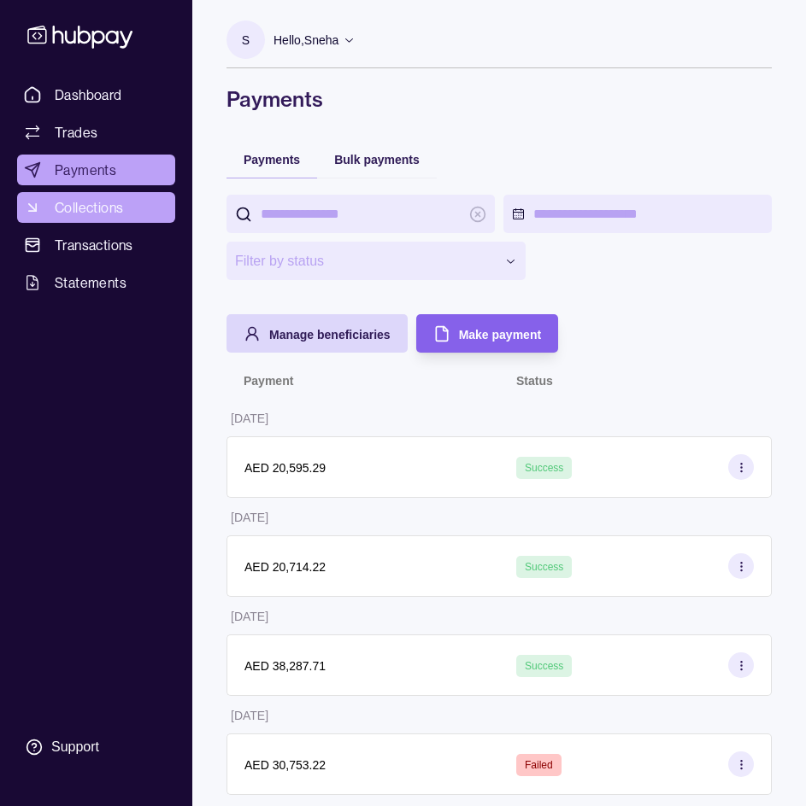
click at [126, 209] on link "Collections" at bounding box center [96, 207] width 158 height 31
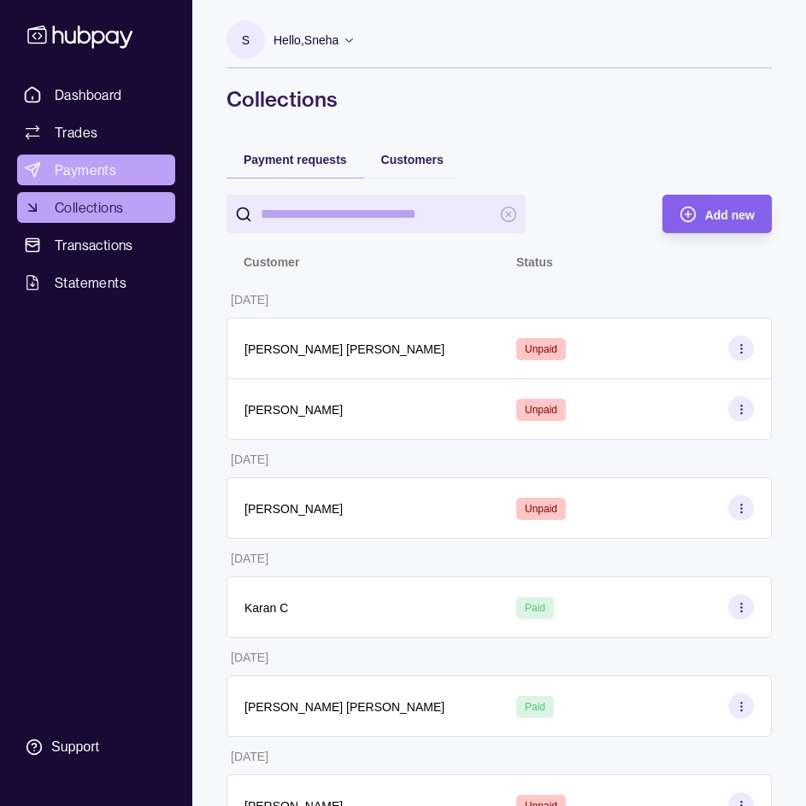
click at [112, 167] on span "Payments" at bounding box center [86, 170] width 62 height 21
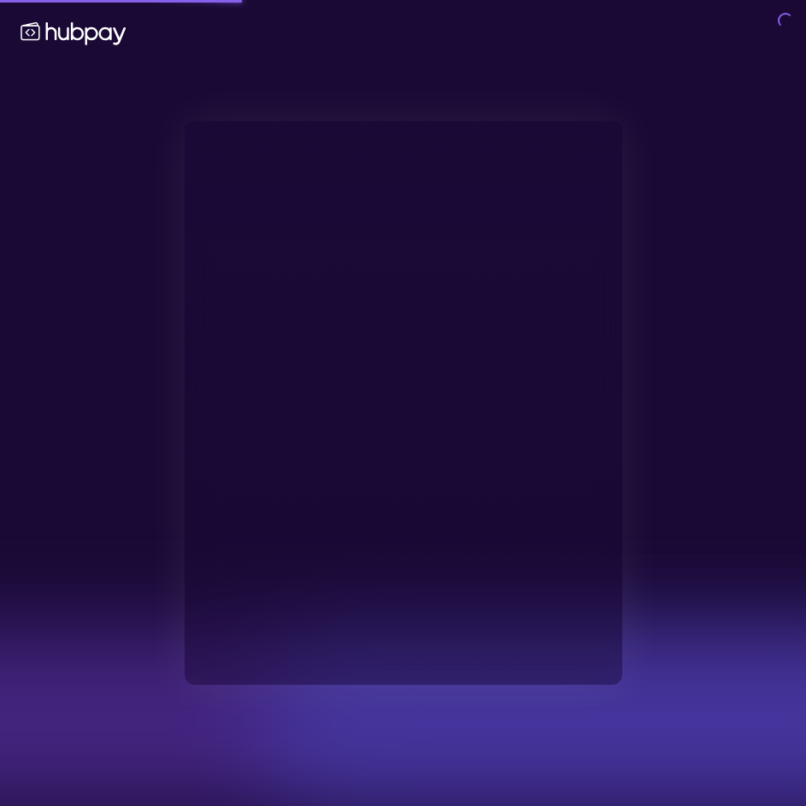
type input "**********"
